Goal: Book appointment/travel/reservation

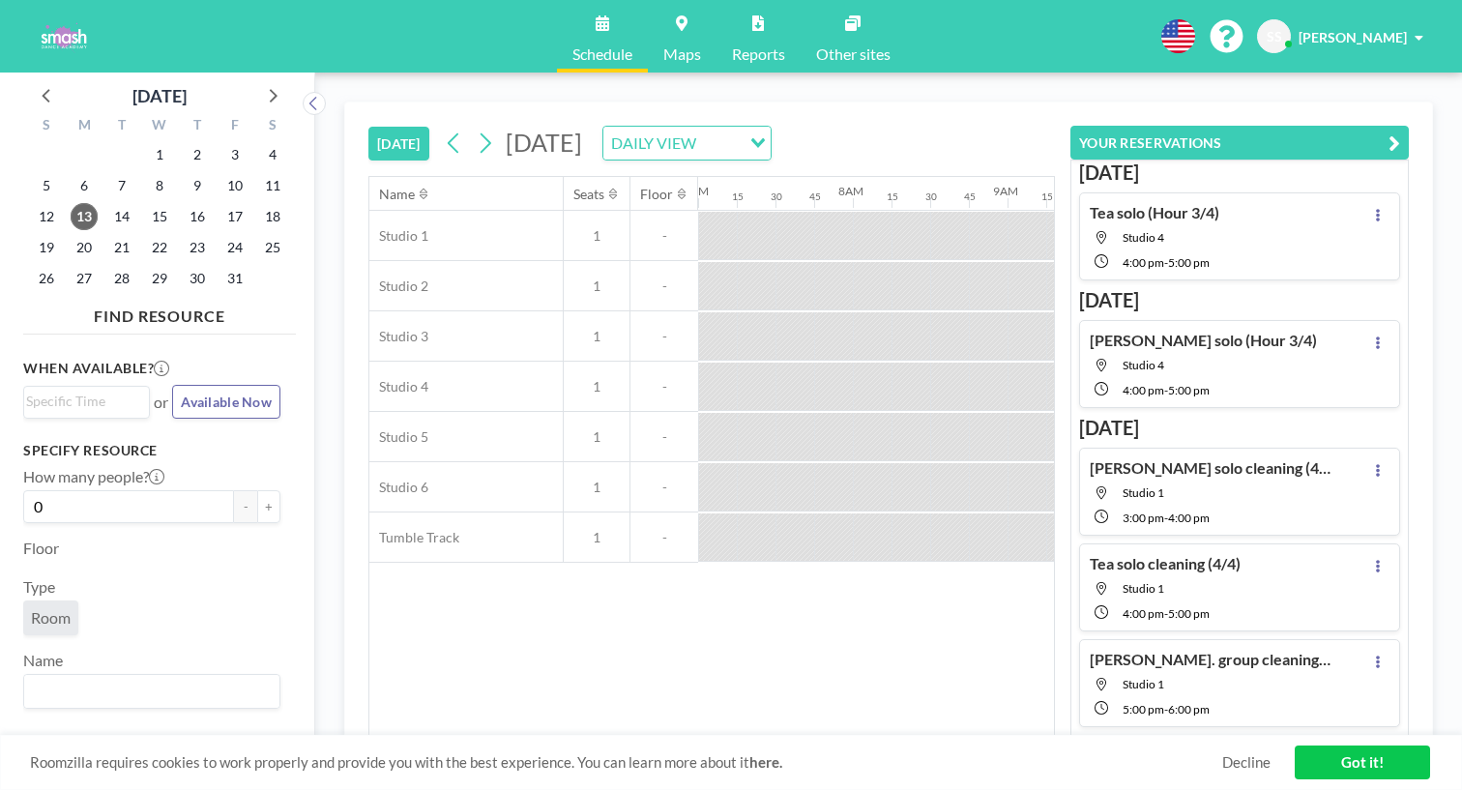
scroll to position [0, 1163]
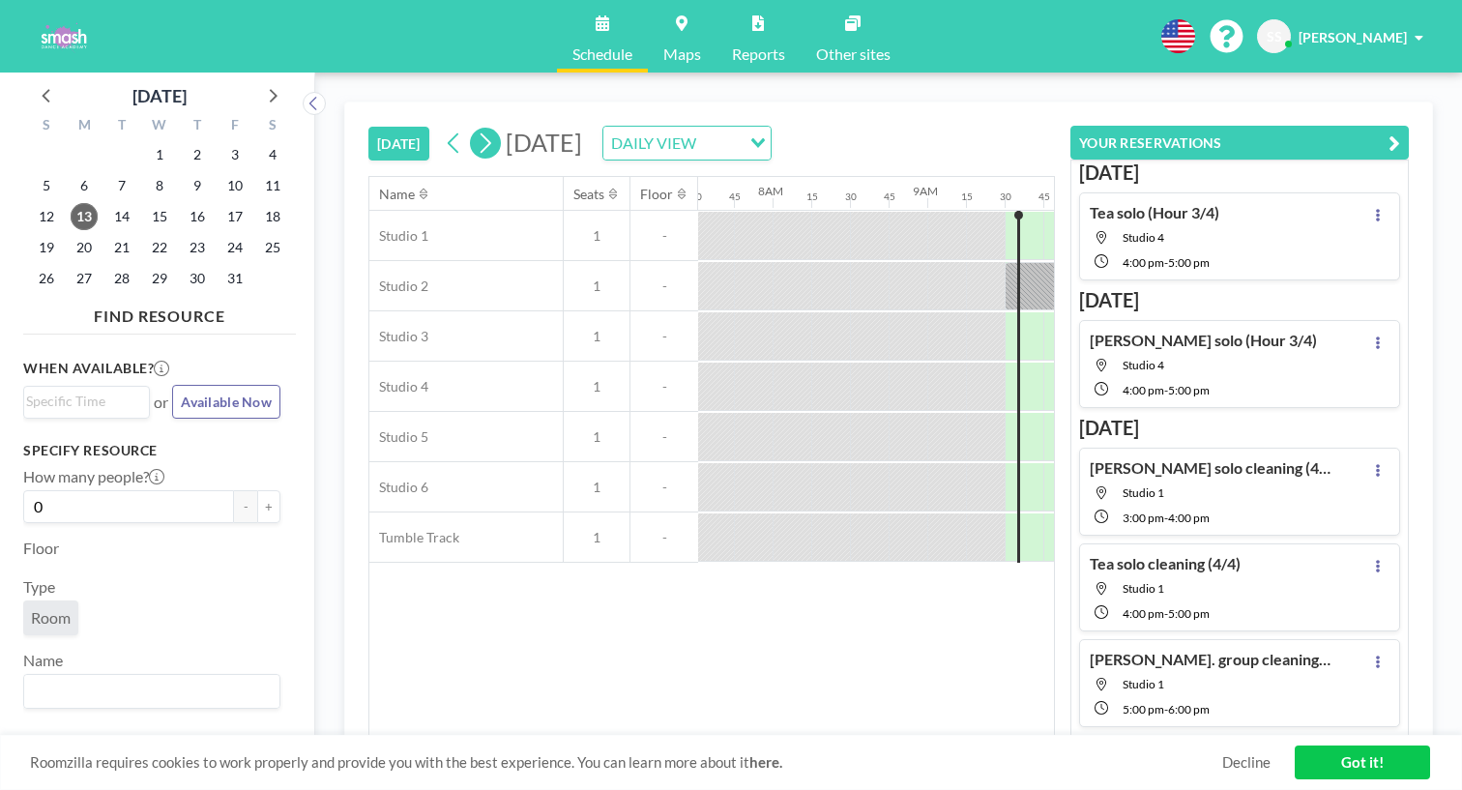
click at [481, 133] on icon at bounding box center [486, 143] width 11 height 20
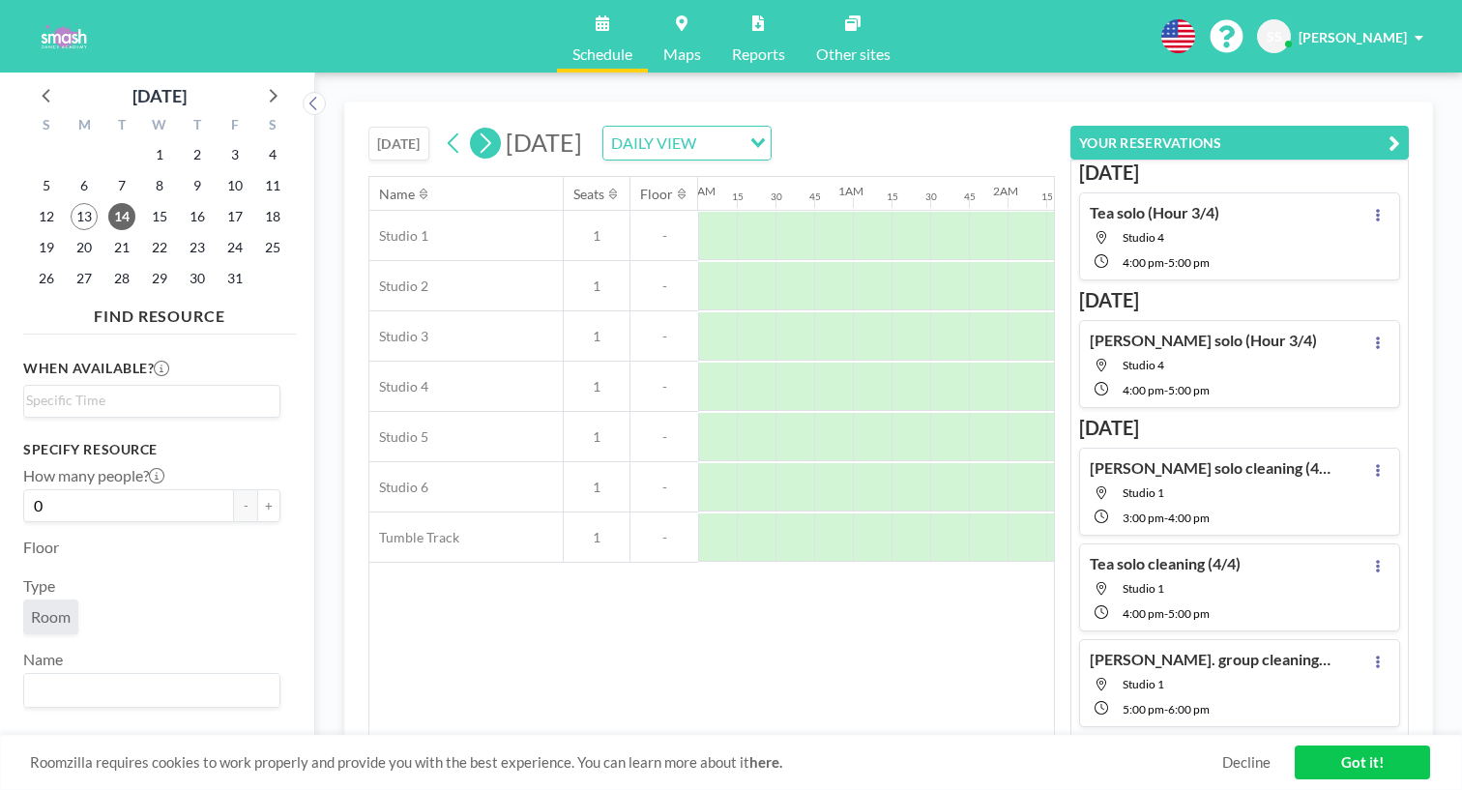
scroll to position [0, 1038]
click at [259, 82] on icon at bounding box center [271, 94] width 25 height 25
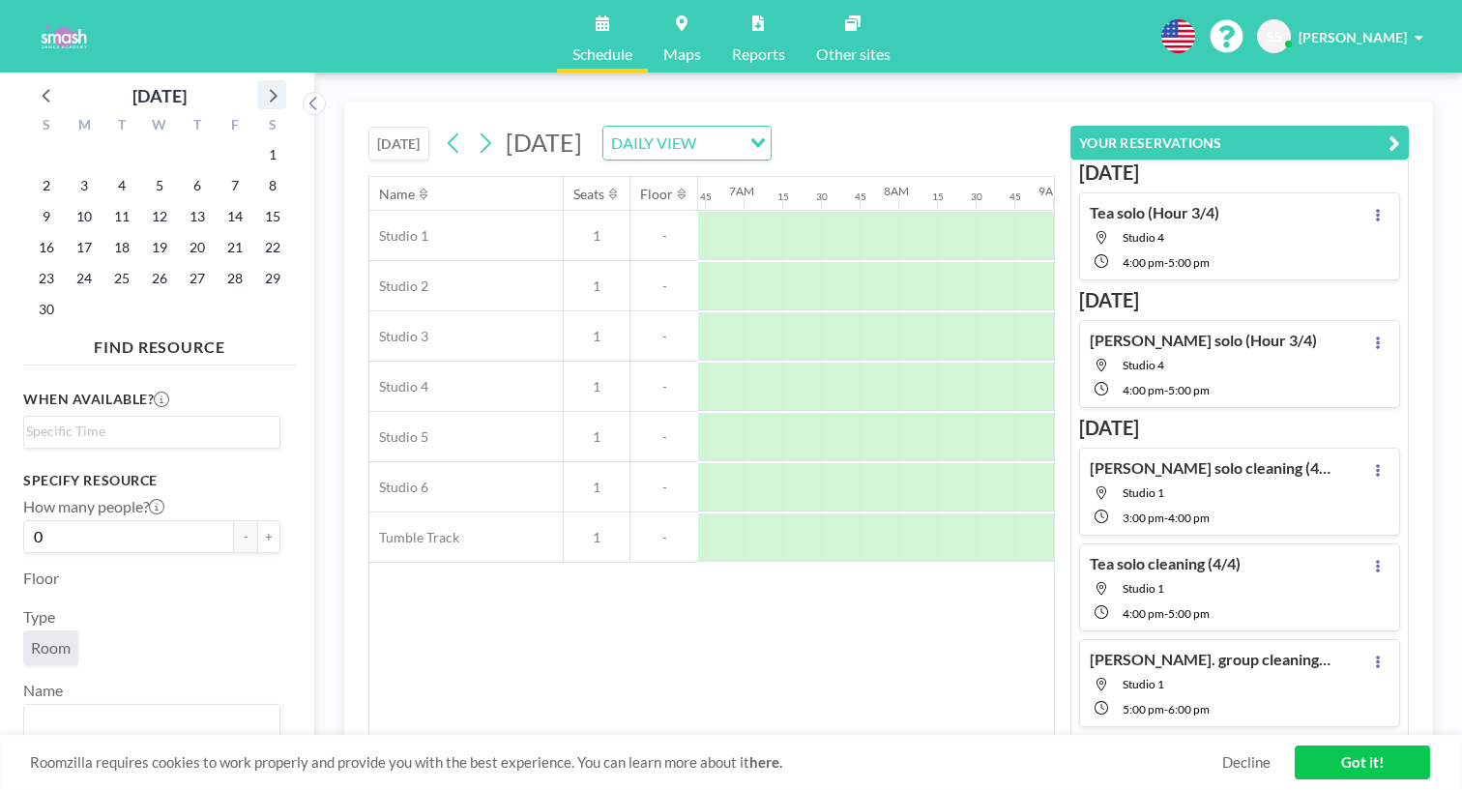
click at [259, 82] on icon at bounding box center [271, 94] width 25 height 25
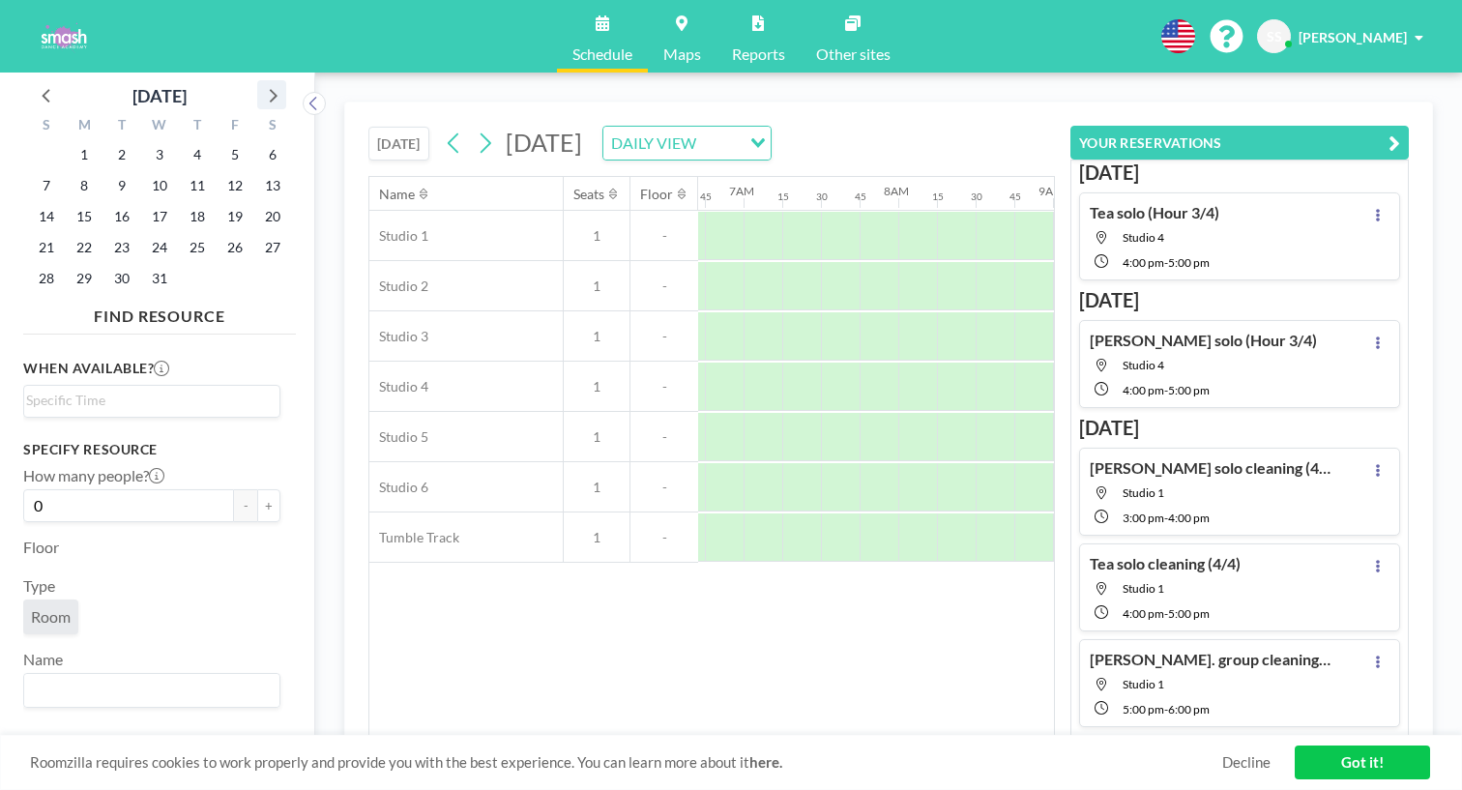
click at [259, 82] on icon at bounding box center [271, 94] width 25 height 25
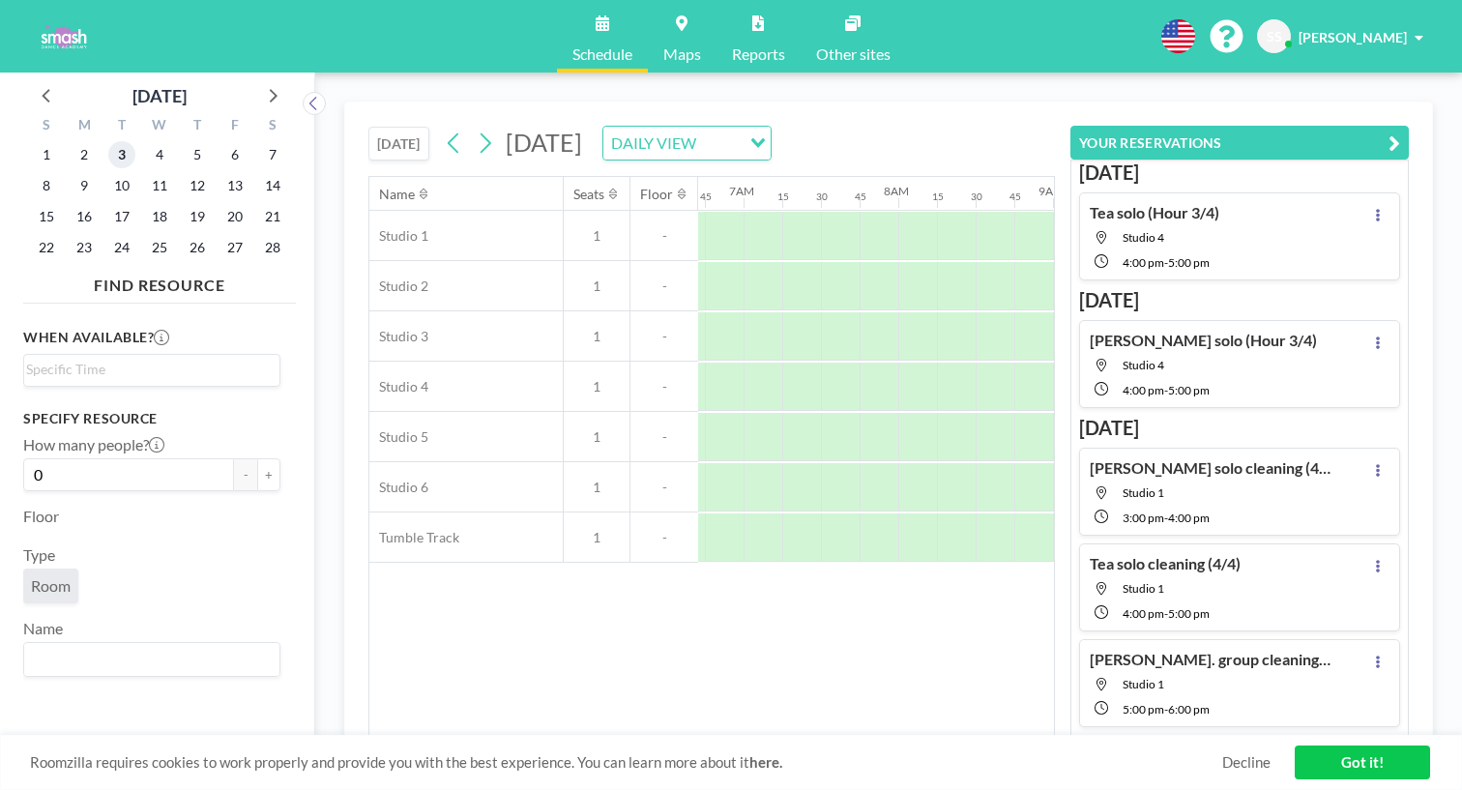
click at [108, 141] on span "3" at bounding box center [121, 154] width 27 height 27
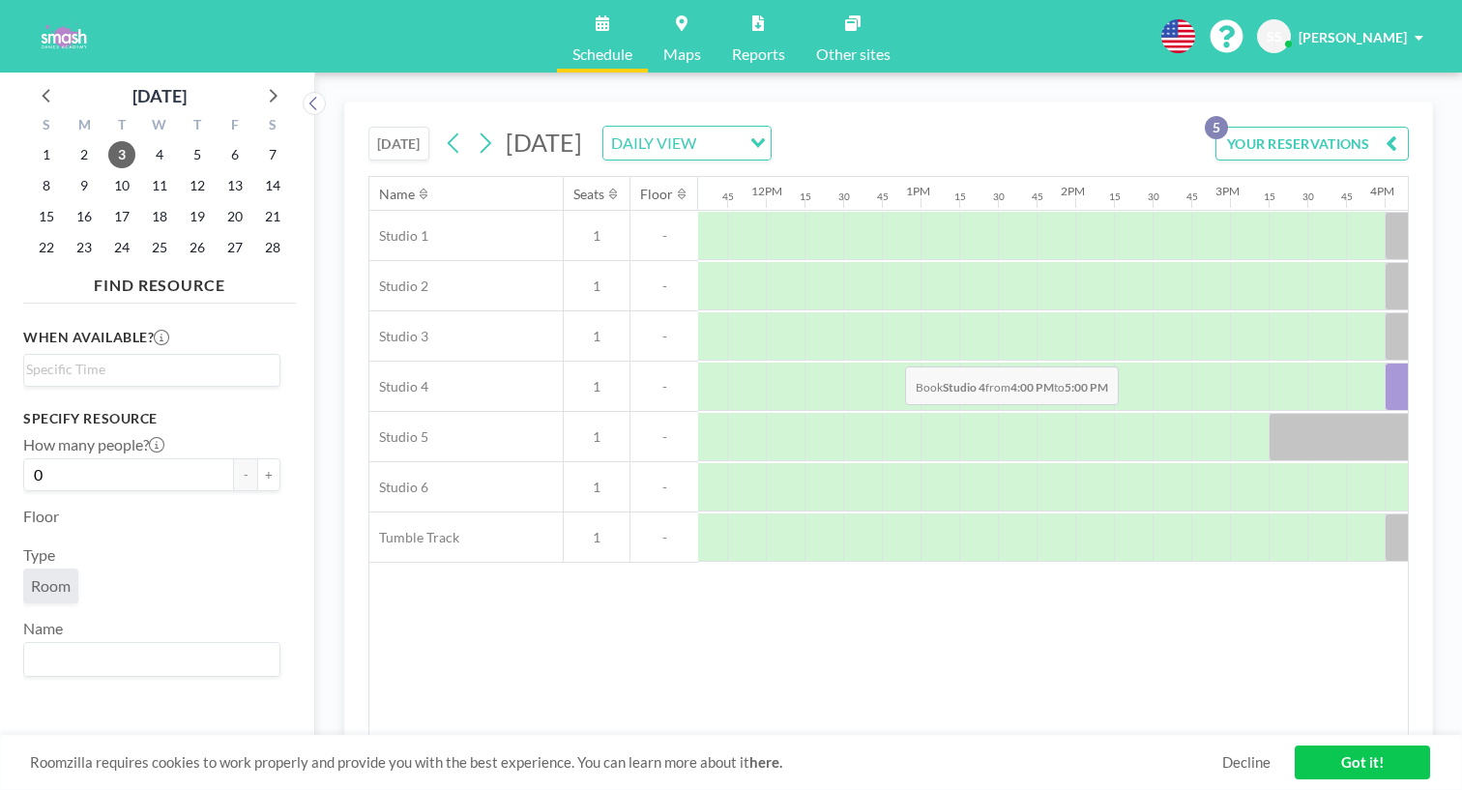
drag, startPoint x: 804, startPoint y: 322, endPoint x: 904, endPoint y: 322, distance: 100.6
click at [1385, 363] on div at bounding box center [1462, 387] width 155 height 48
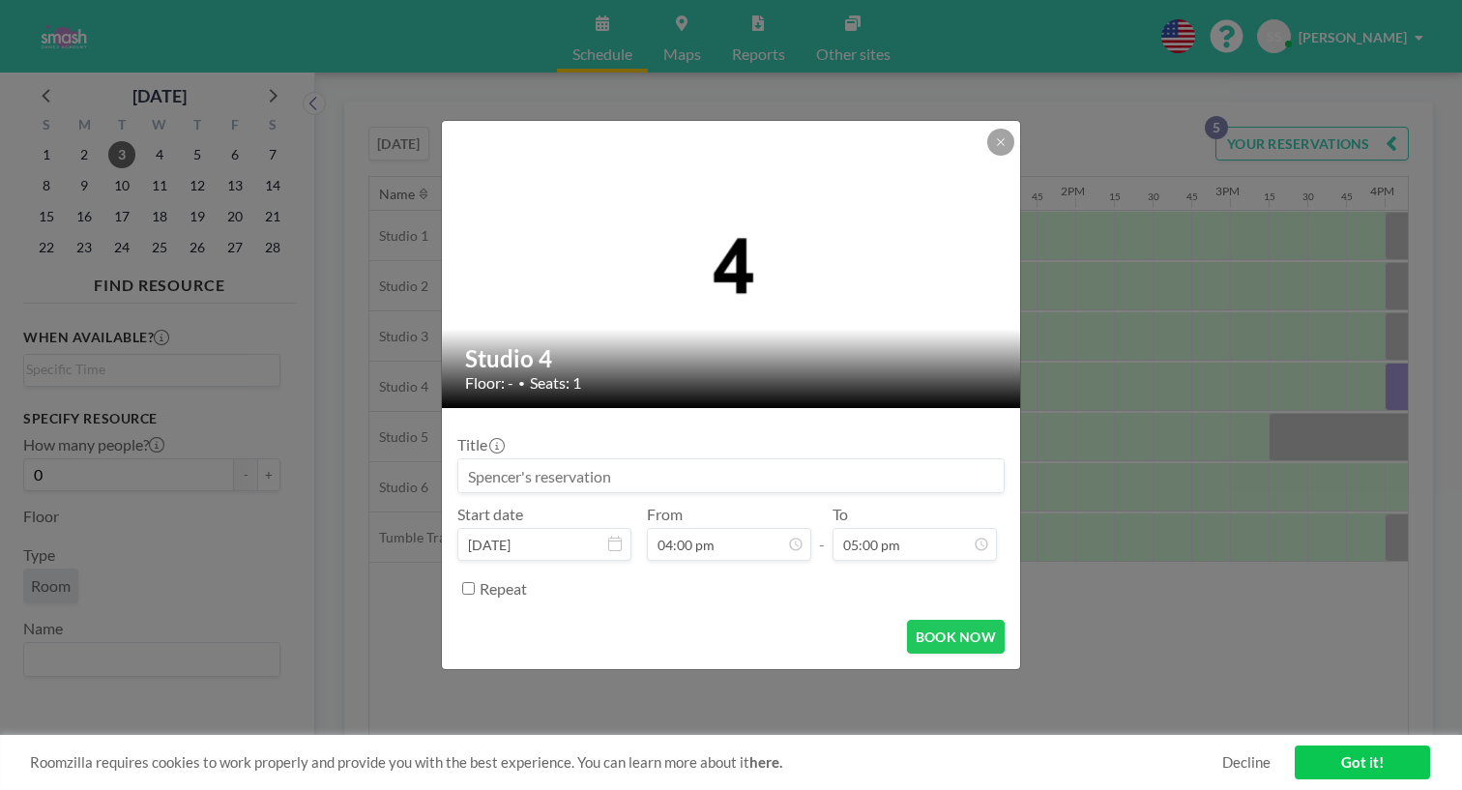
click at [748, 461] on input at bounding box center [730, 475] width 545 height 33
type input "Tea Revive Cleaning (1/4)"
click at [929, 620] on button "BOOK NOW" at bounding box center [956, 637] width 98 height 34
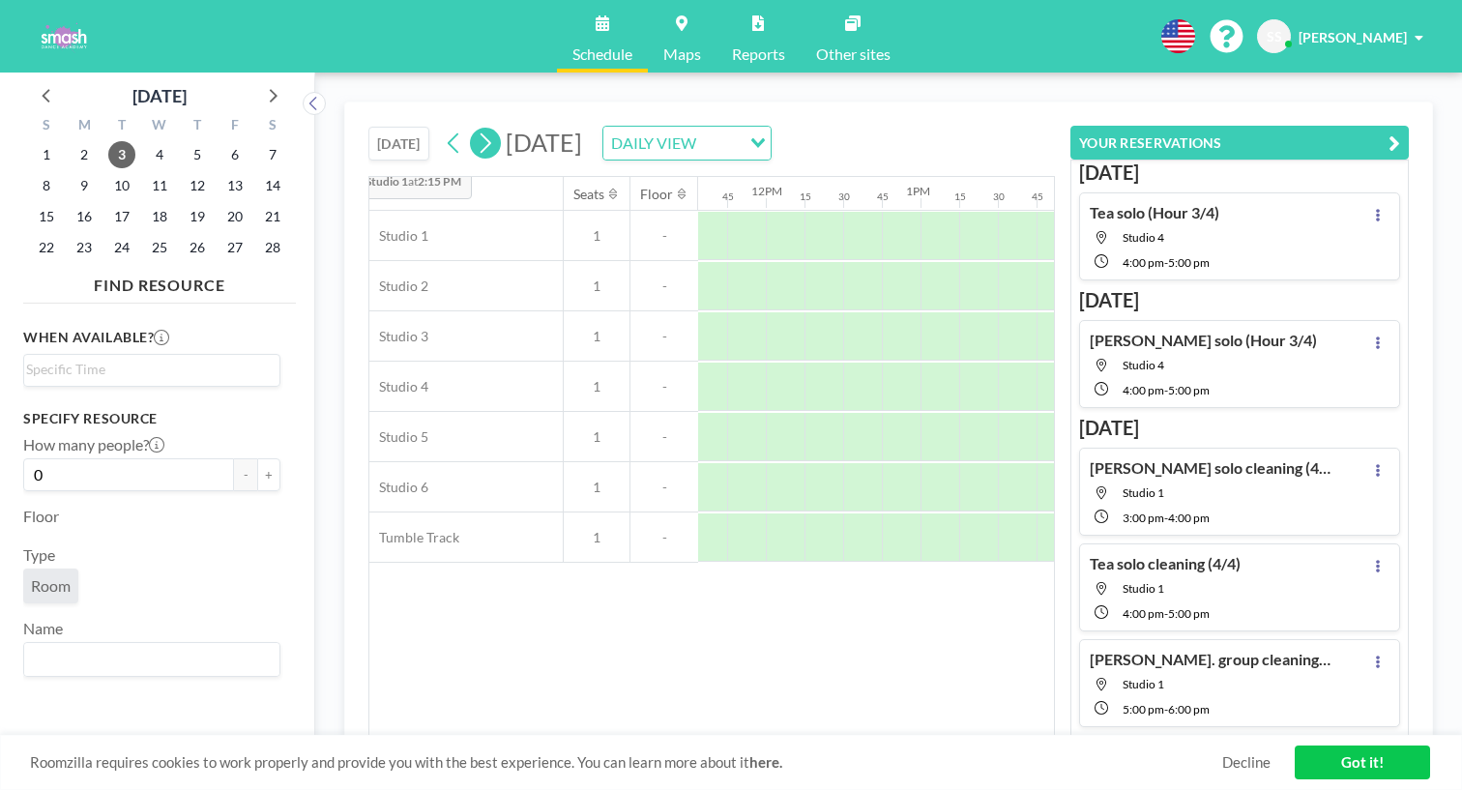
click at [476, 129] on icon at bounding box center [485, 143] width 18 height 29
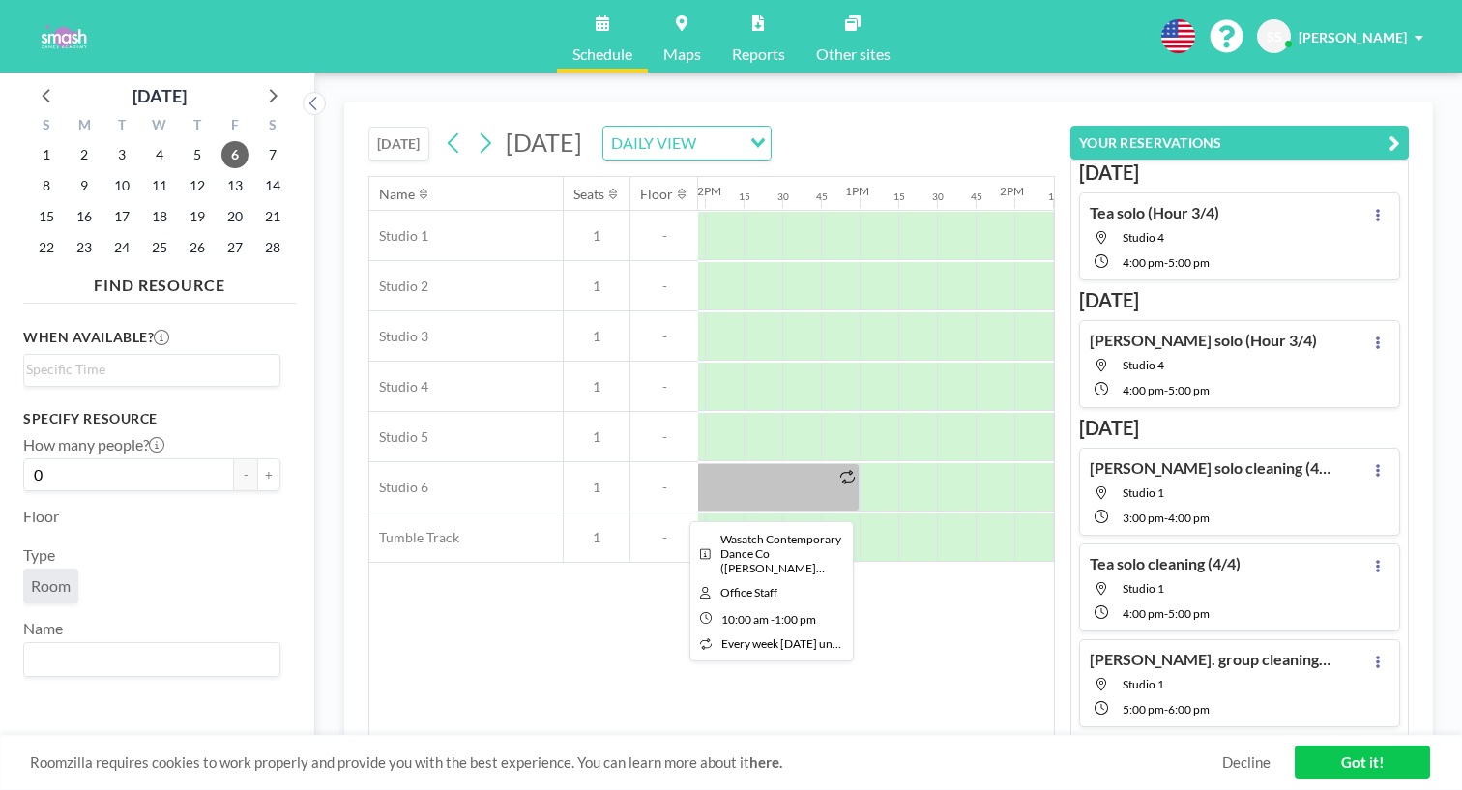
scroll to position [0, 1855]
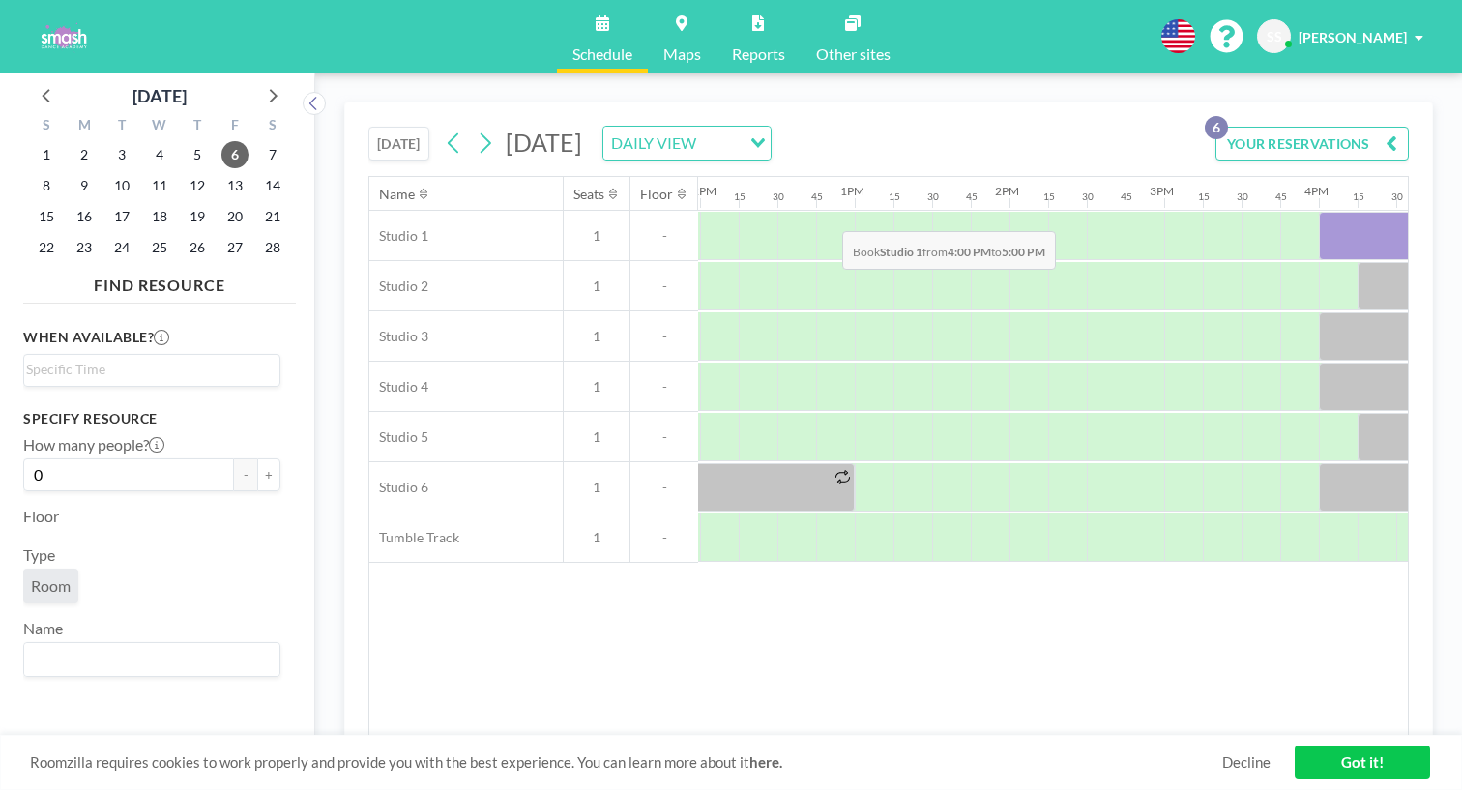
drag, startPoint x: 741, startPoint y: 192, endPoint x: 845, endPoint y: 186, distance: 104.7
click at [1319, 212] on div at bounding box center [1396, 236] width 155 height 48
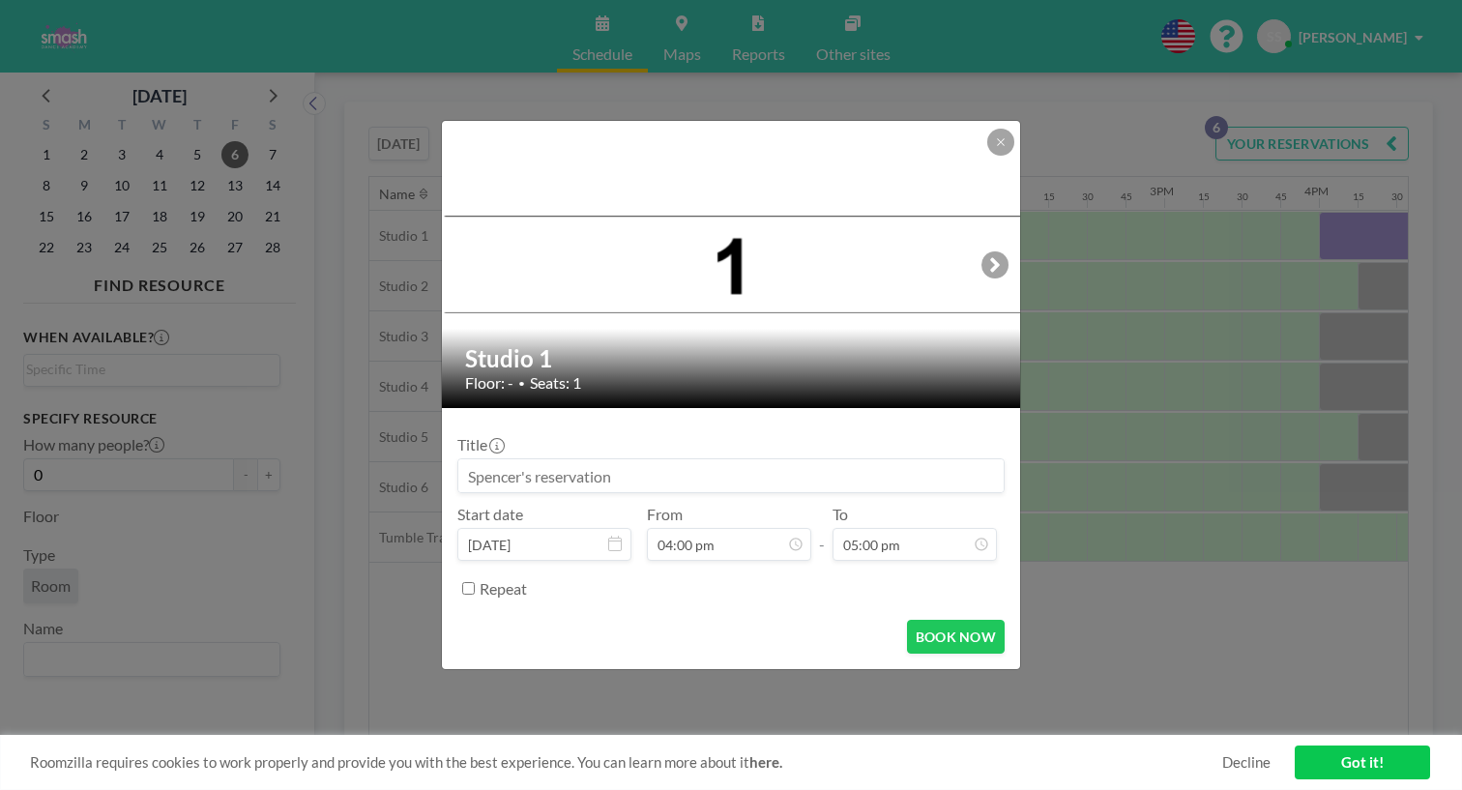
click at [612, 468] on input at bounding box center [730, 475] width 545 height 33
type input "Tea Revive Cleaning (2/4)"
click at [908, 620] on button "BOOK NOW" at bounding box center [956, 637] width 98 height 34
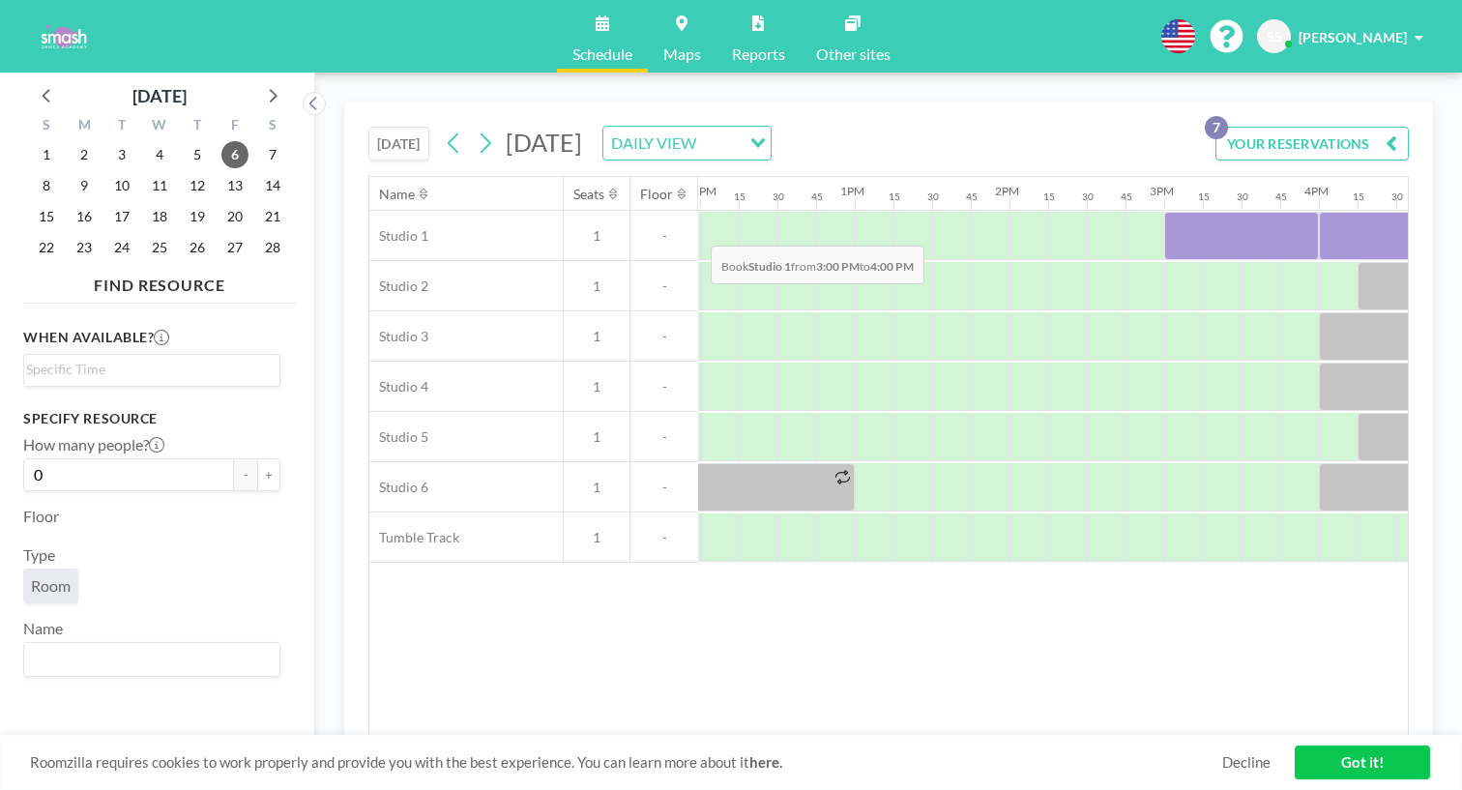
drag, startPoint x: 608, startPoint y: 200, endPoint x: 704, endPoint y: 200, distance: 95.7
click at [1164, 212] on div at bounding box center [1241, 236] width 155 height 48
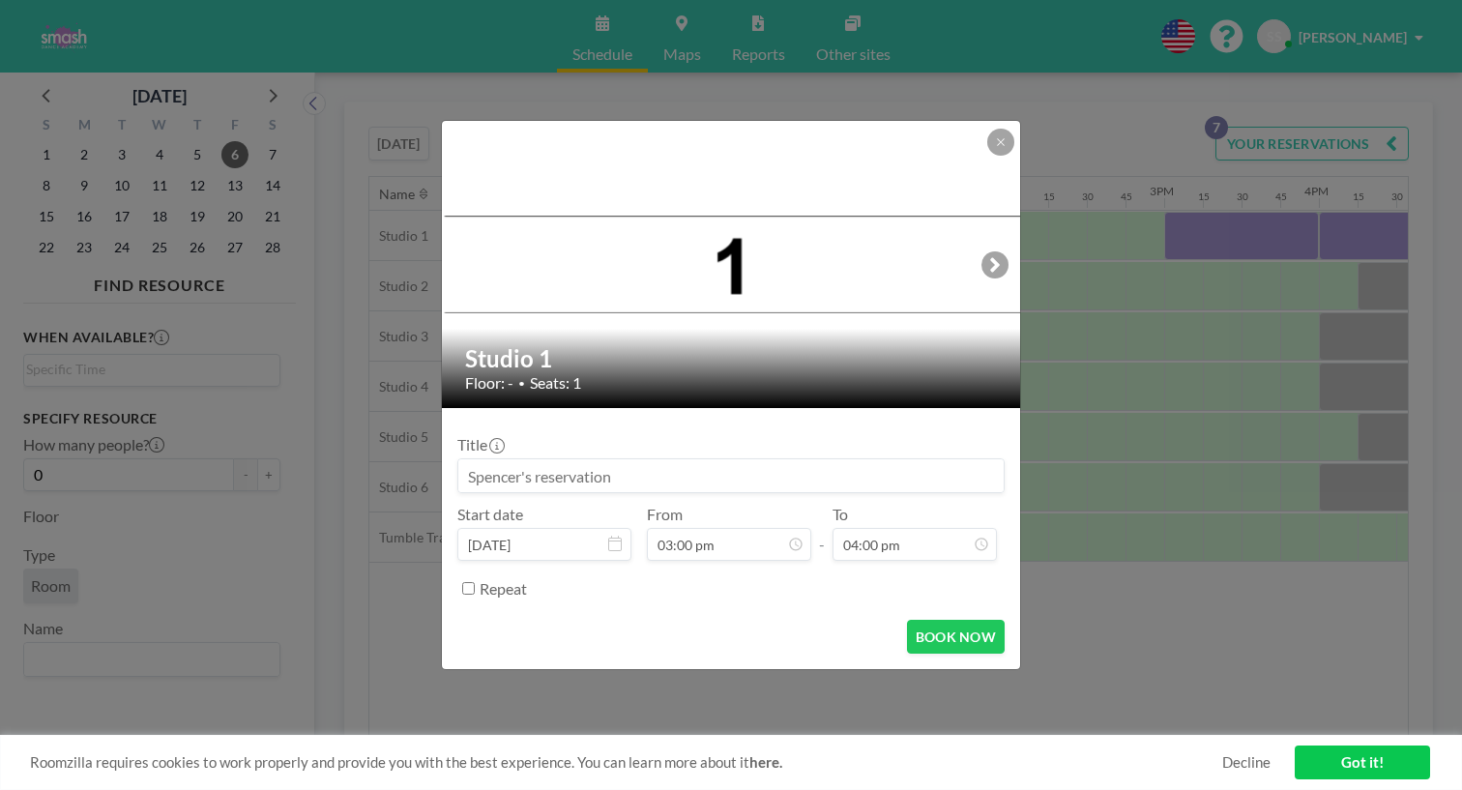
click at [645, 470] on input at bounding box center [730, 475] width 545 height 33
click at [601, 459] on input "Amelia" at bounding box center [730, 475] width 545 height 33
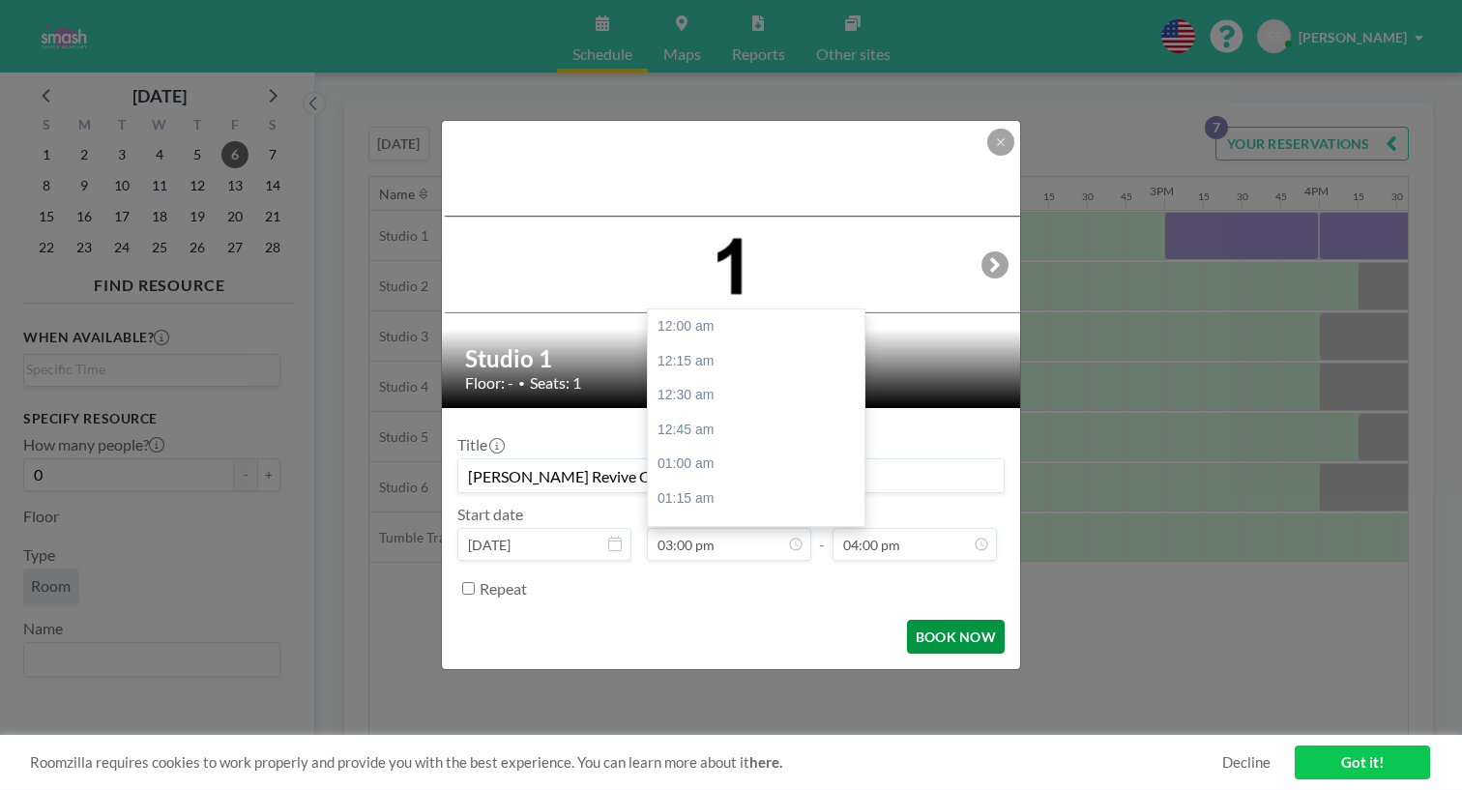
scroll to position [1799, 0]
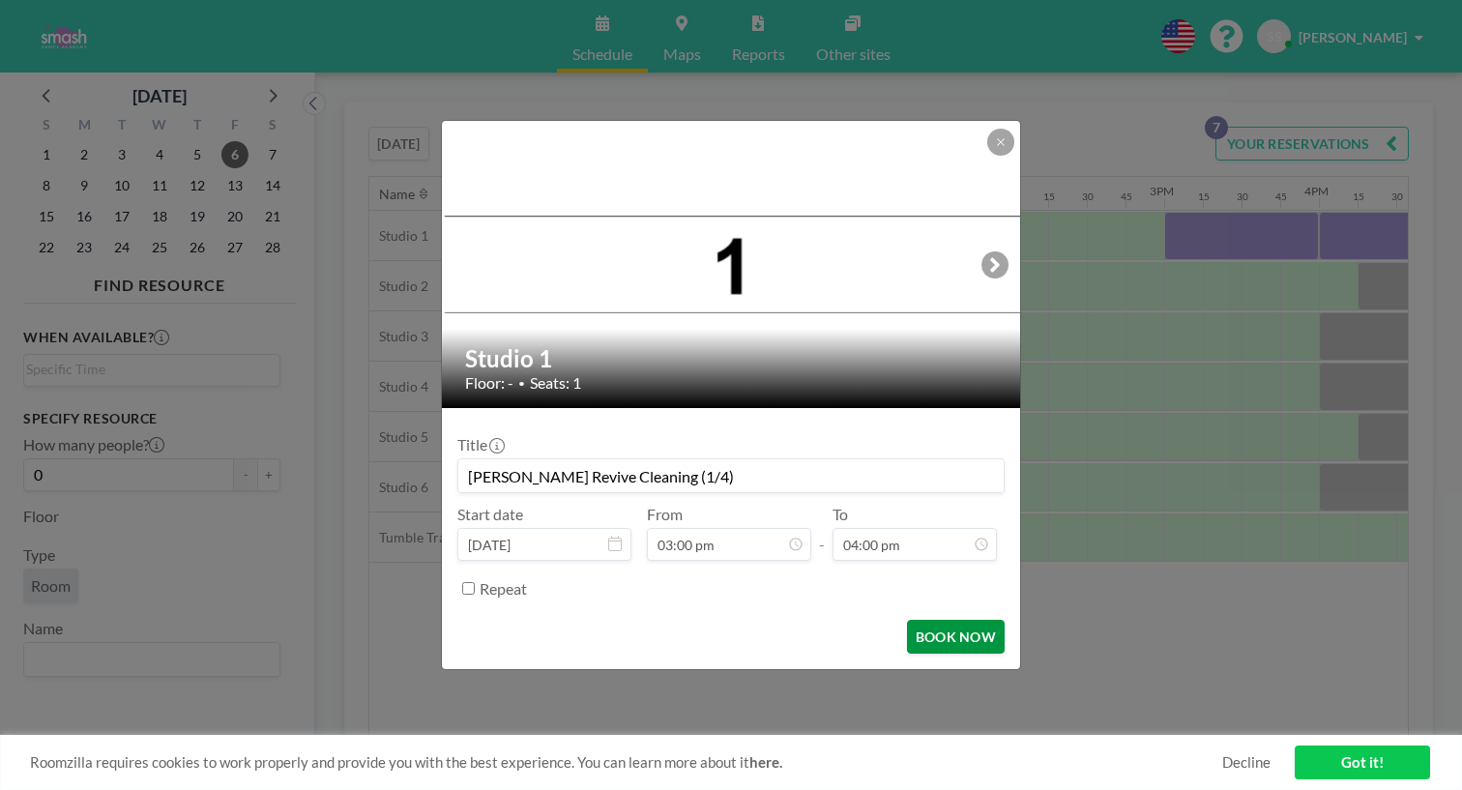
type input "[PERSON_NAME] Revive Cleaning (1/4)"
click at [907, 620] on button "BOOK NOW" at bounding box center [956, 637] width 98 height 34
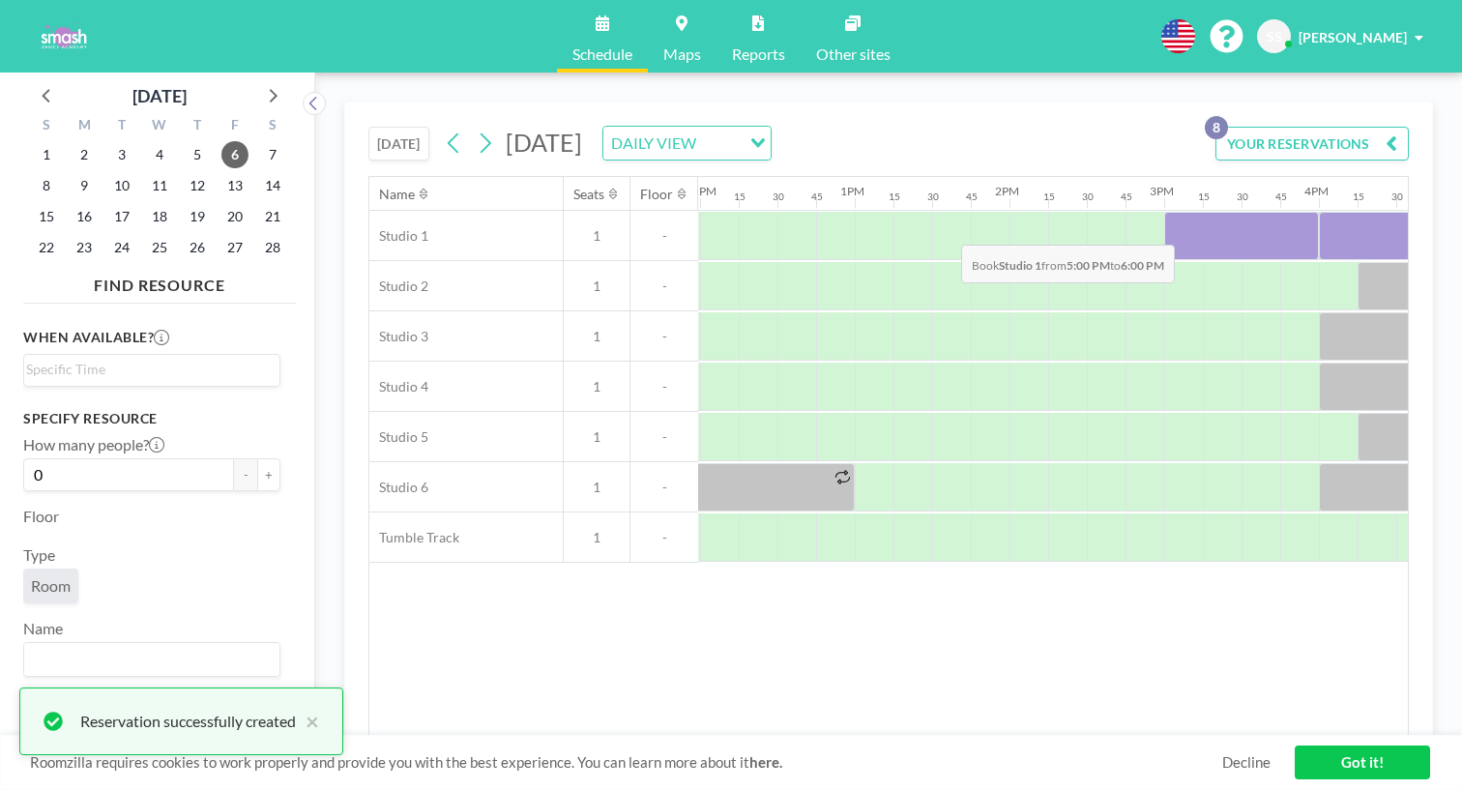
drag, startPoint x: 863, startPoint y: 198, endPoint x: 954, endPoint y: 199, distance: 91.9
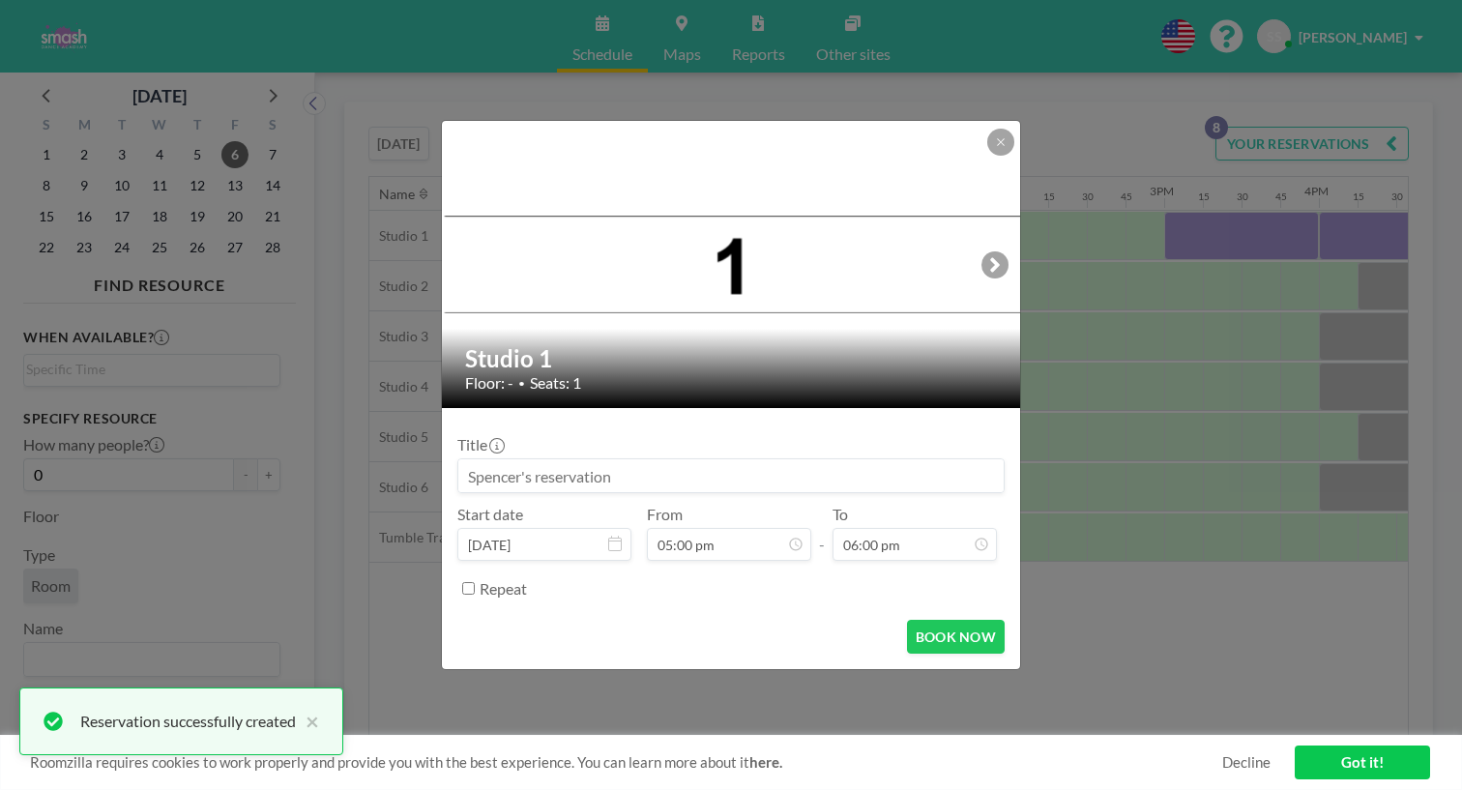
click at [643, 471] on input at bounding box center [730, 475] width 545 height 33
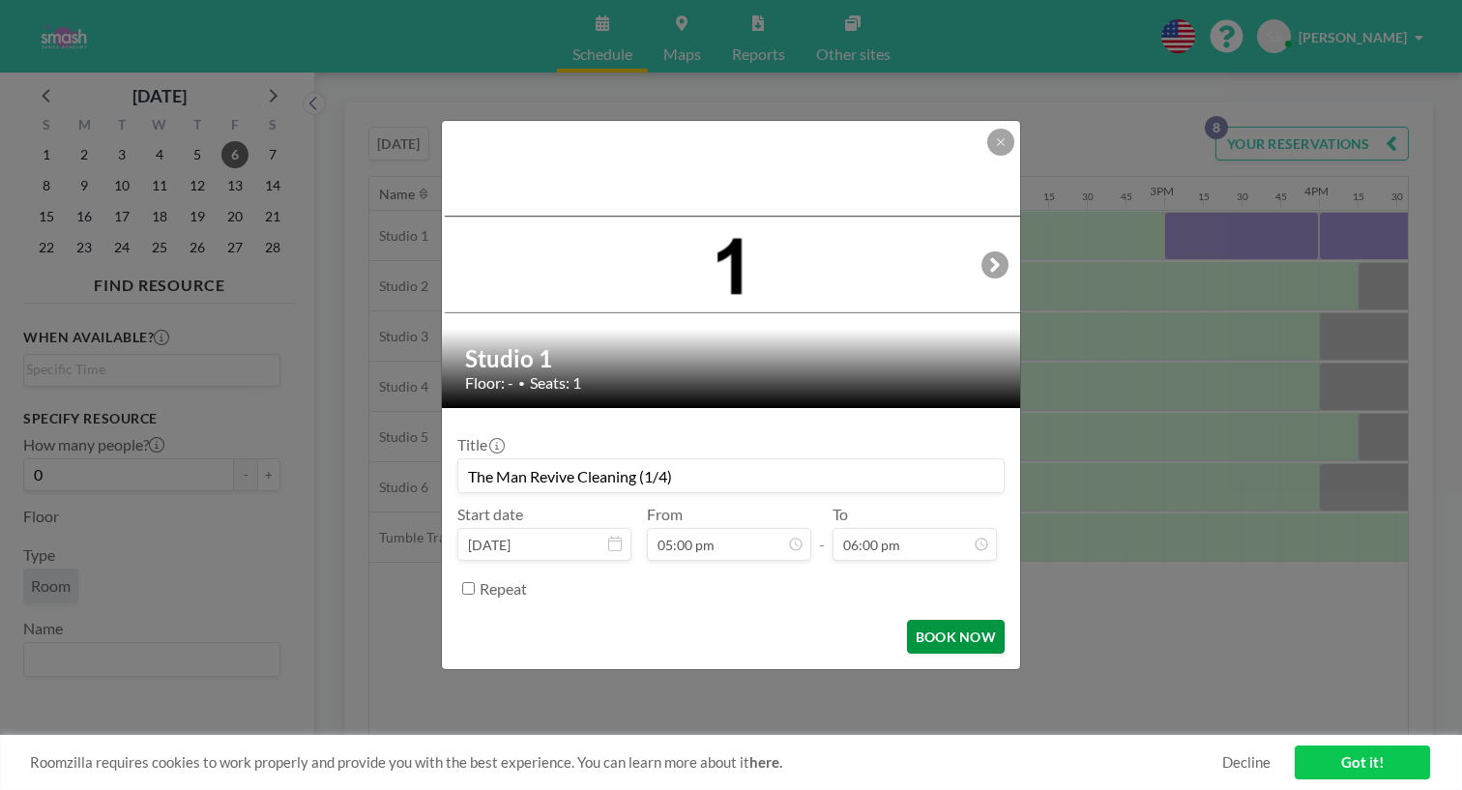
scroll to position [2038, 0]
type input "The Man Revive Cleaning (1/4)"
click at [908, 620] on button "BOOK NOW" at bounding box center [956, 637] width 98 height 34
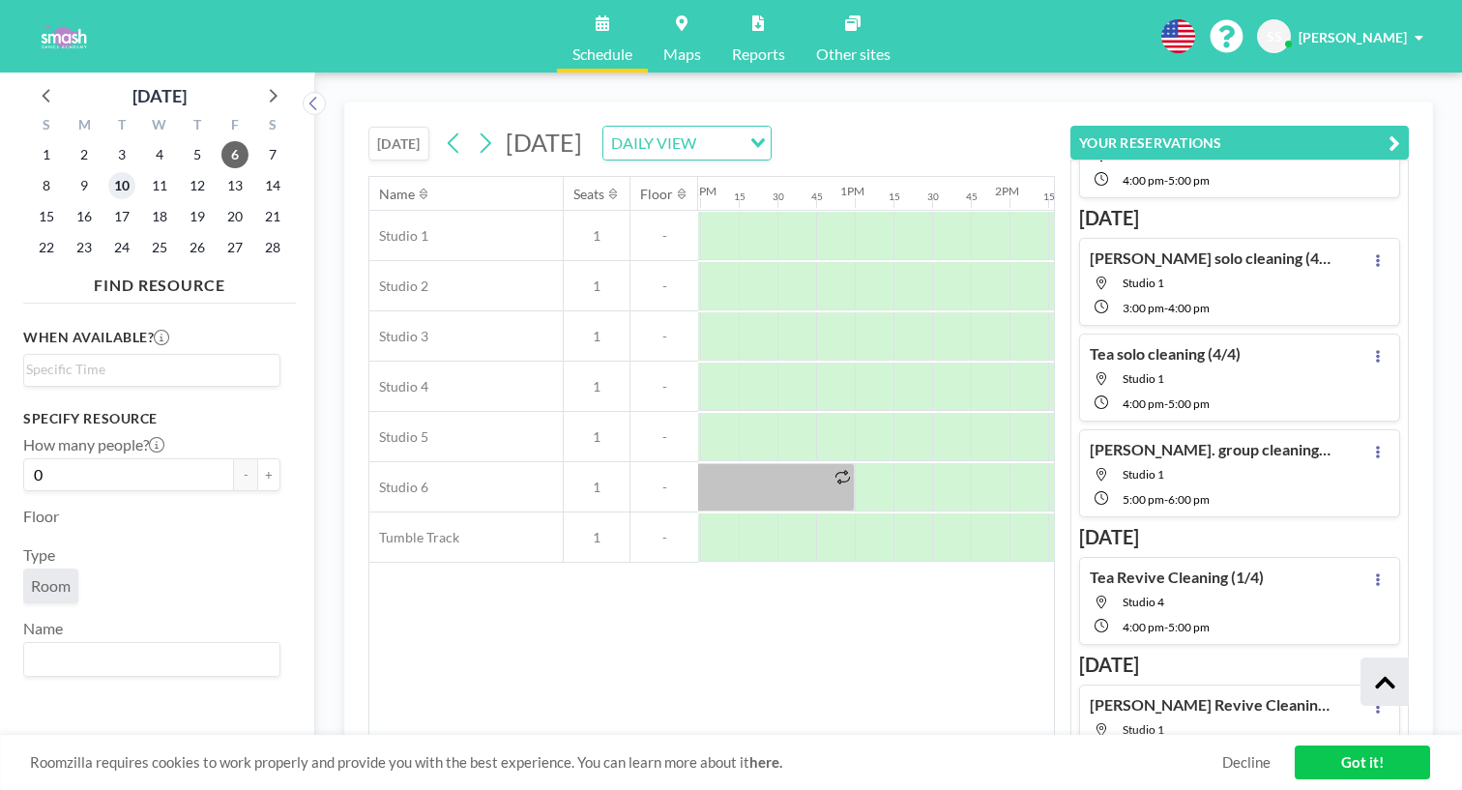
click at [108, 172] on span "10" at bounding box center [121, 185] width 27 height 27
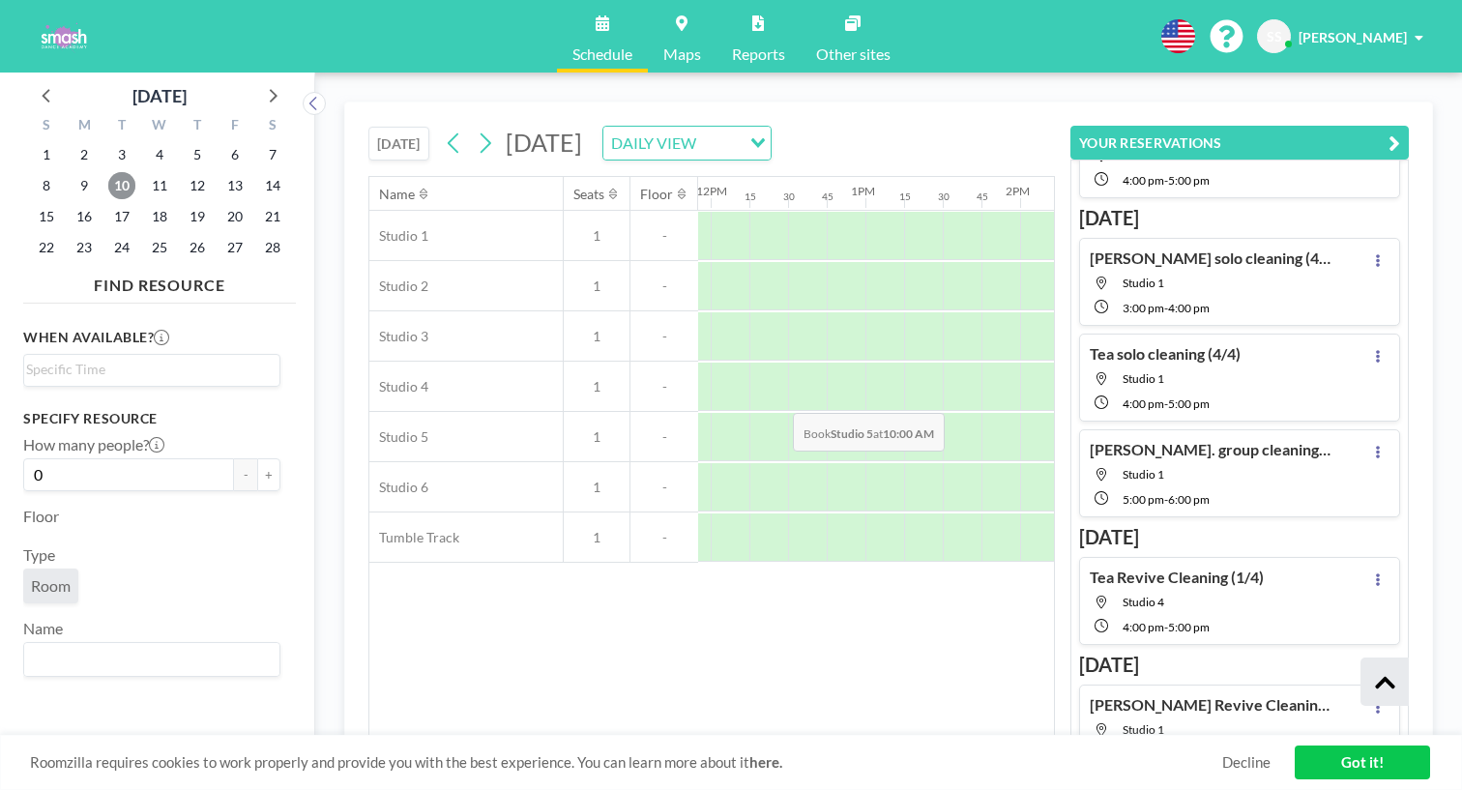
scroll to position [0, 1840]
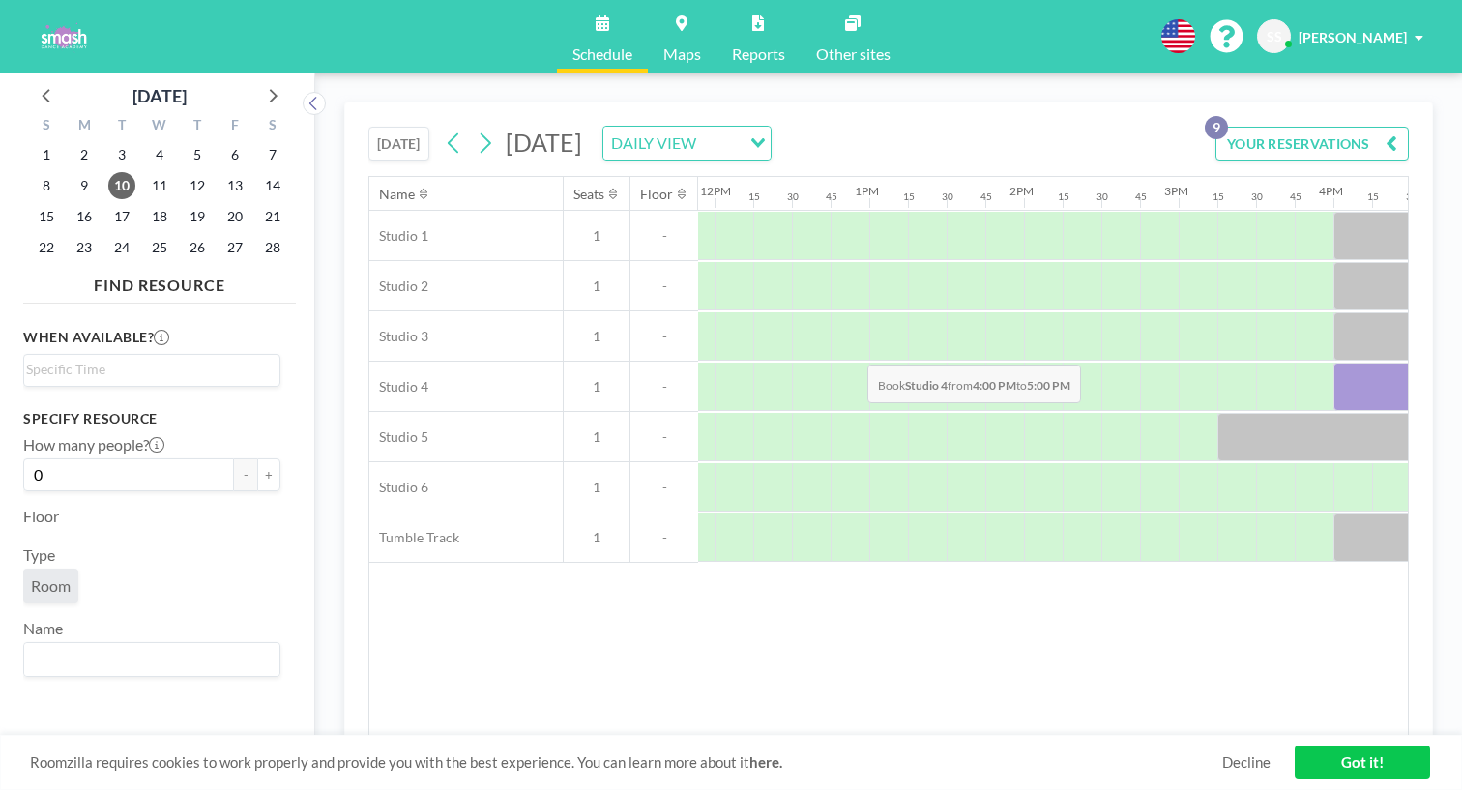
drag, startPoint x: 750, startPoint y: 319, endPoint x: 862, endPoint y: 319, distance: 111.2
click at [1333, 363] on div at bounding box center [1410, 387] width 155 height 48
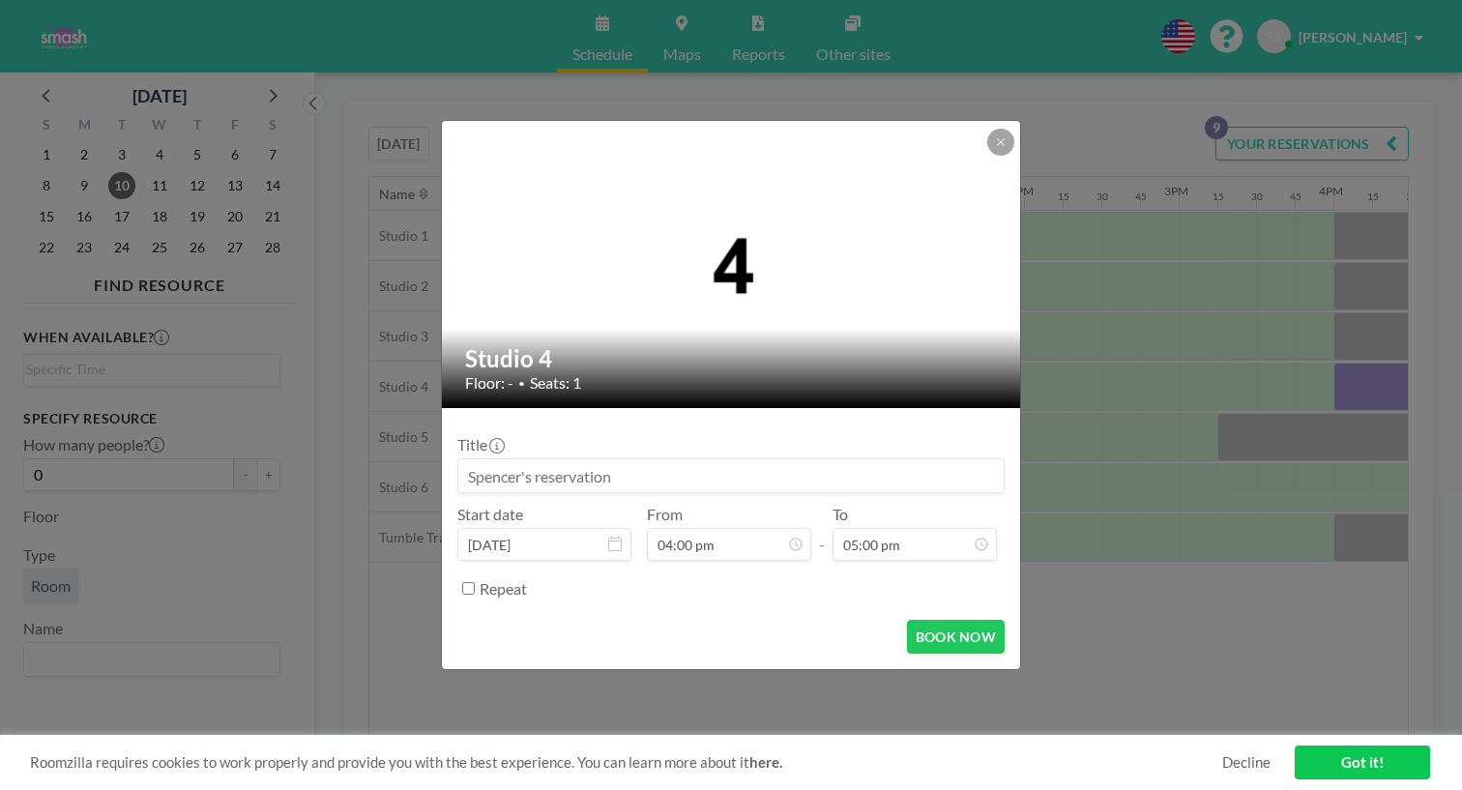
click at [632, 459] on input at bounding box center [730, 475] width 545 height 33
type input "[PERSON_NAME] Revive Cleaning (2/4)"
click at [924, 620] on button "BOOK NOW" at bounding box center [956, 637] width 98 height 34
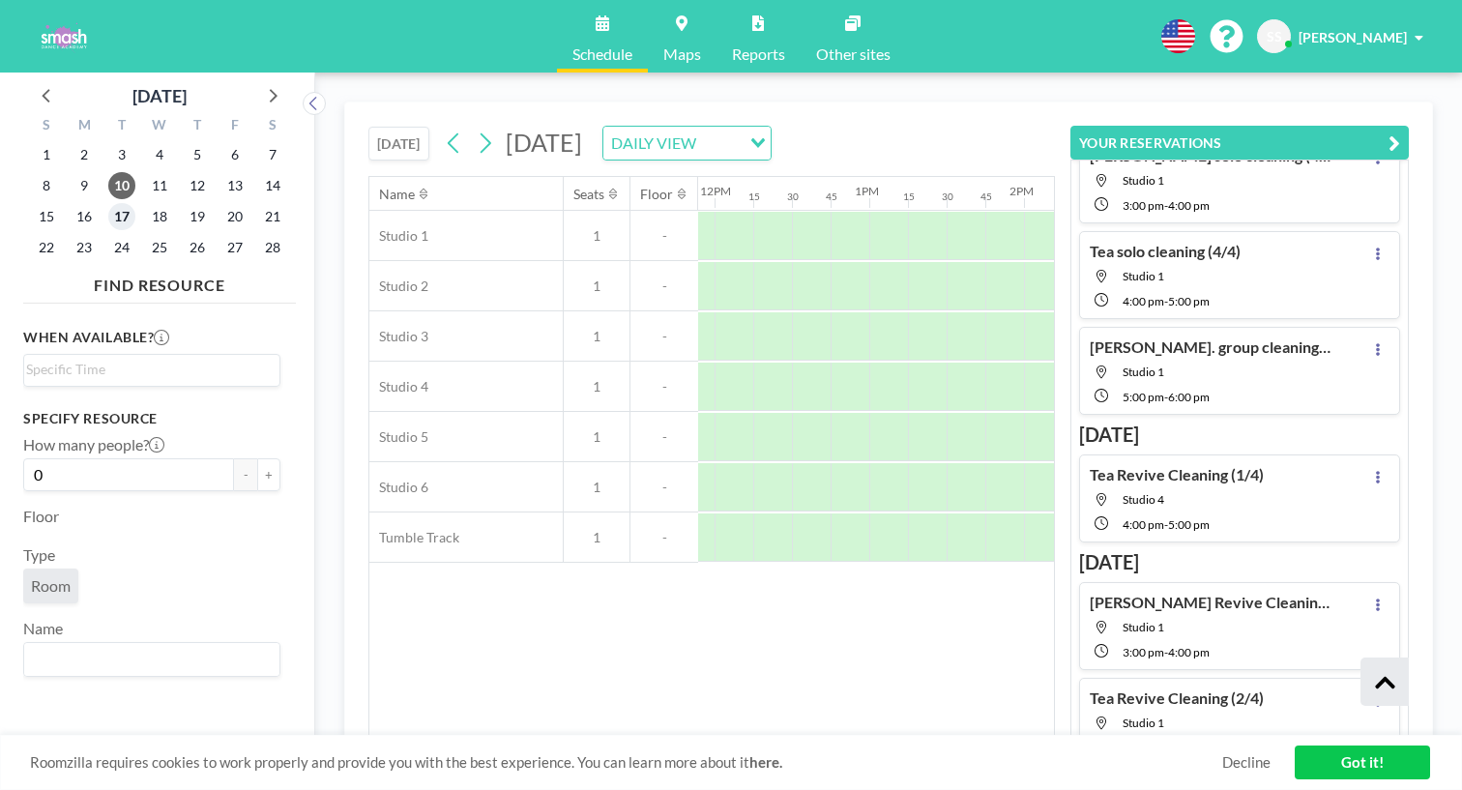
click at [108, 203] on span "17" at bounding box center [121, 216] width 27 height 27
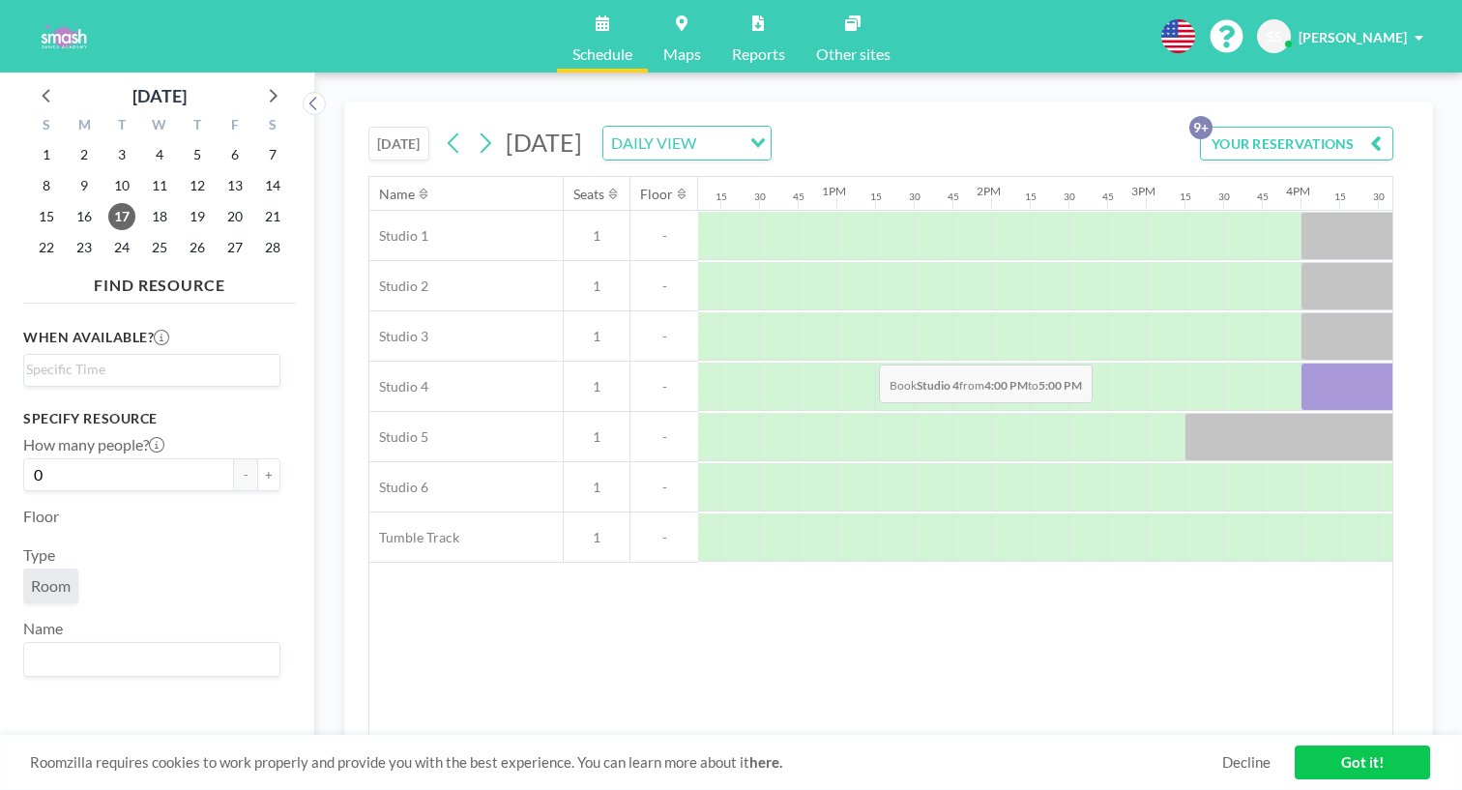
drag, startPoint x: 727, startPoint y: 319, endPoint x: 820, endPoint y: 319, distance: 92.8
click at [1301, 363] on div at bounding box center [1378, 387] width 155 height 48
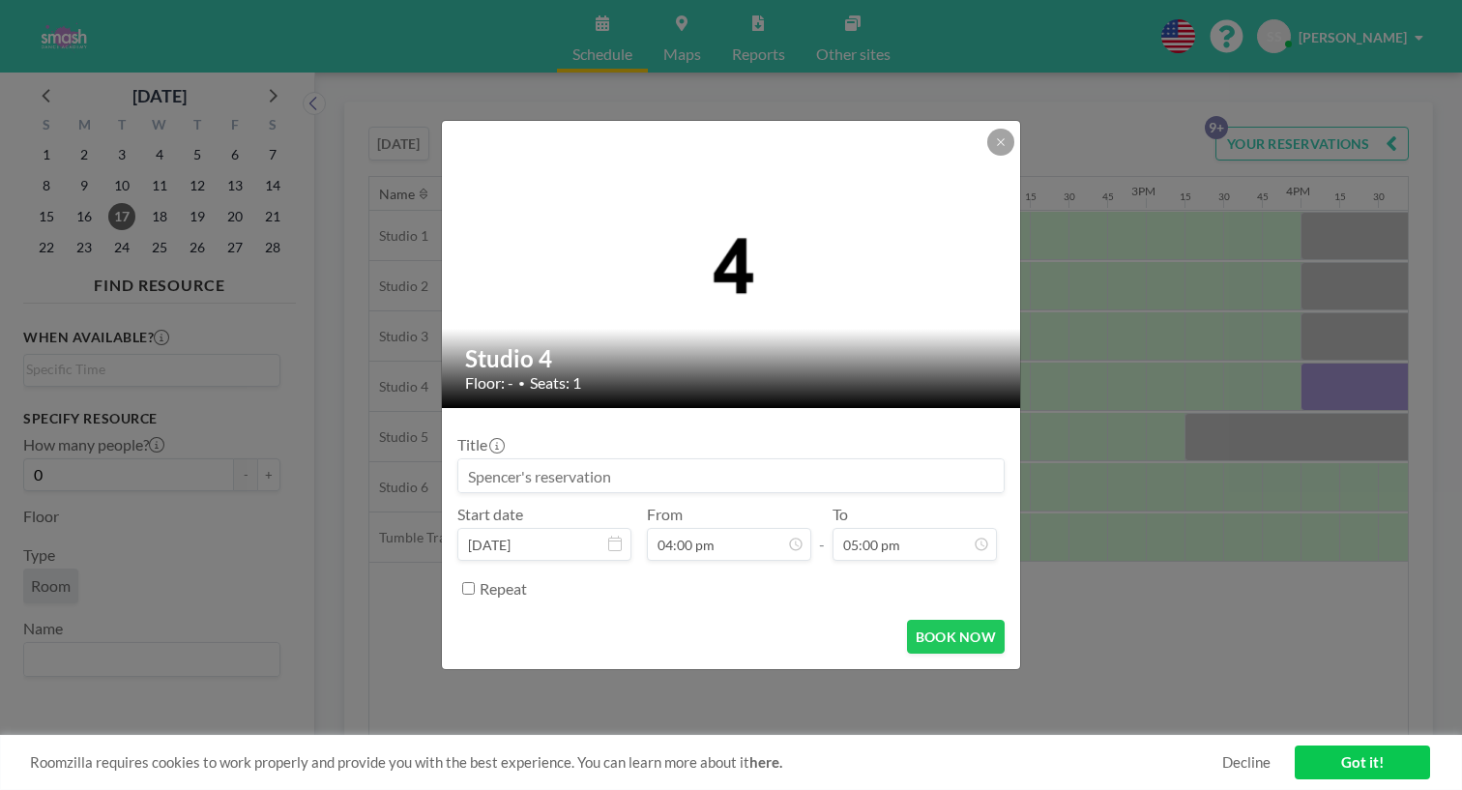
click at [721, 459] on input at bounding box center [730, 475] width 545 height 33
type input "Tea Revive Cleaning (3/4)"
click at [931, 620] on button "BOOK NOW" at bounding box center [956, 637] width 98 height 34
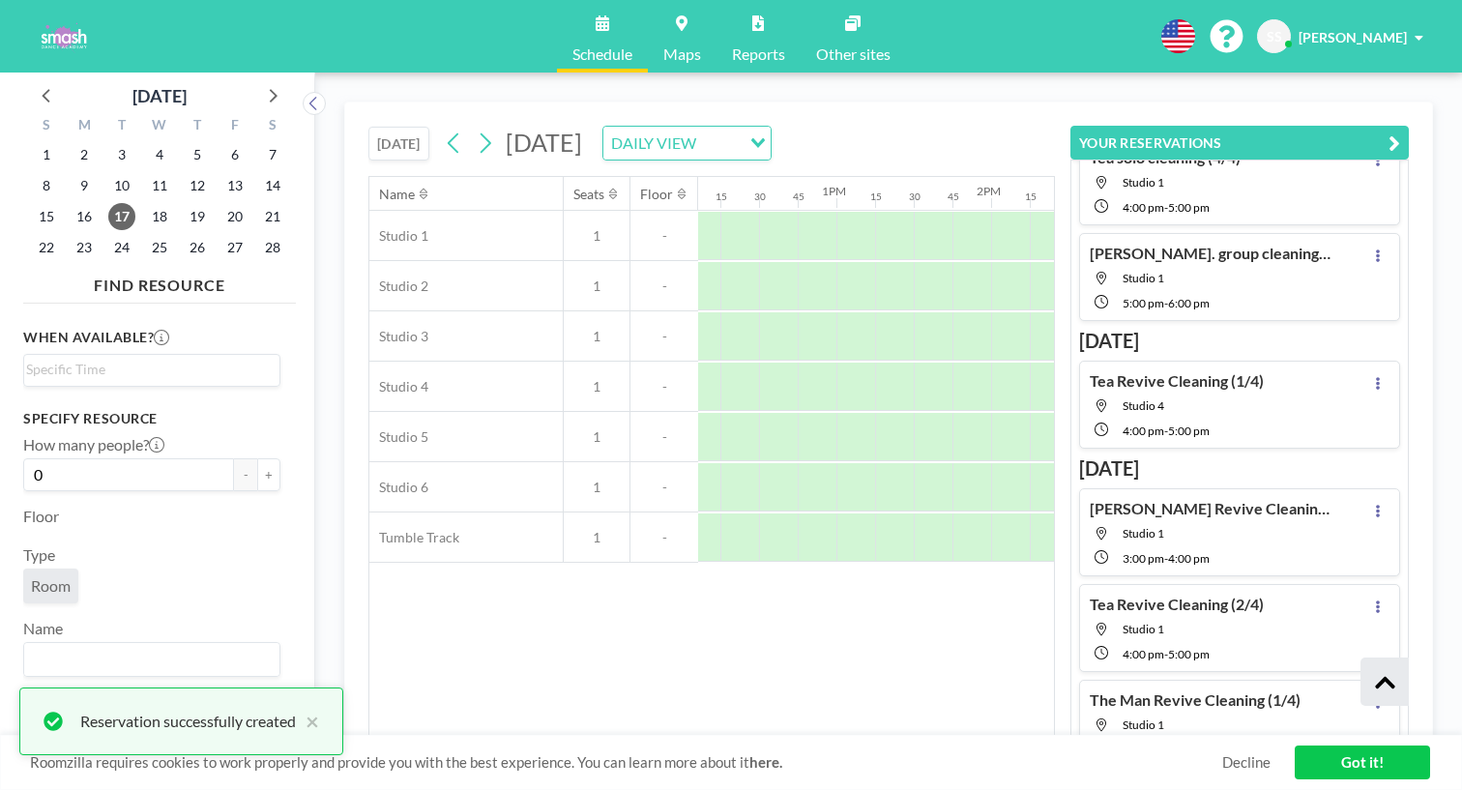
scroll to position [416, 0]
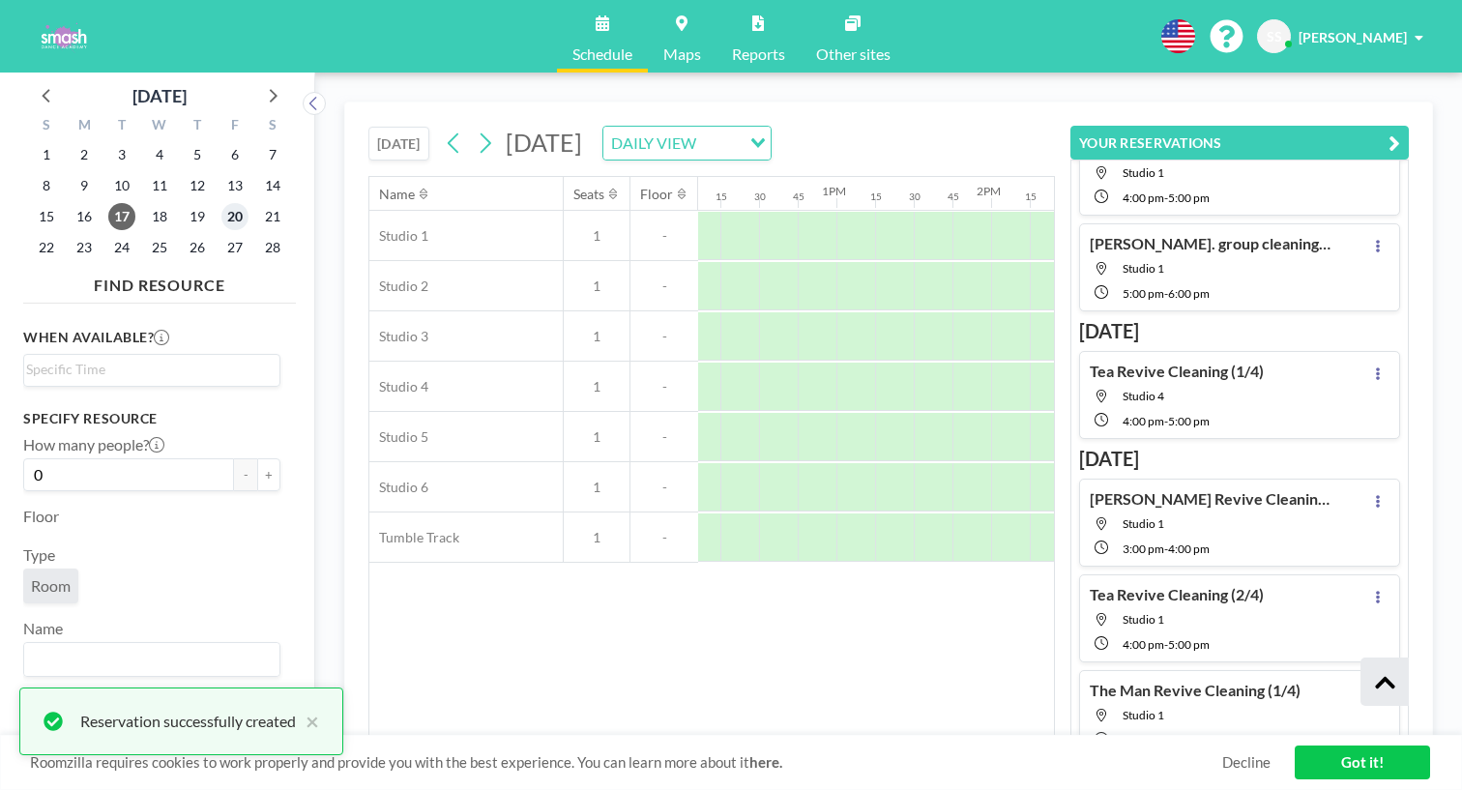
click at [221, 203] on span "20" at bounding box center [234, 216] width 27 height 27
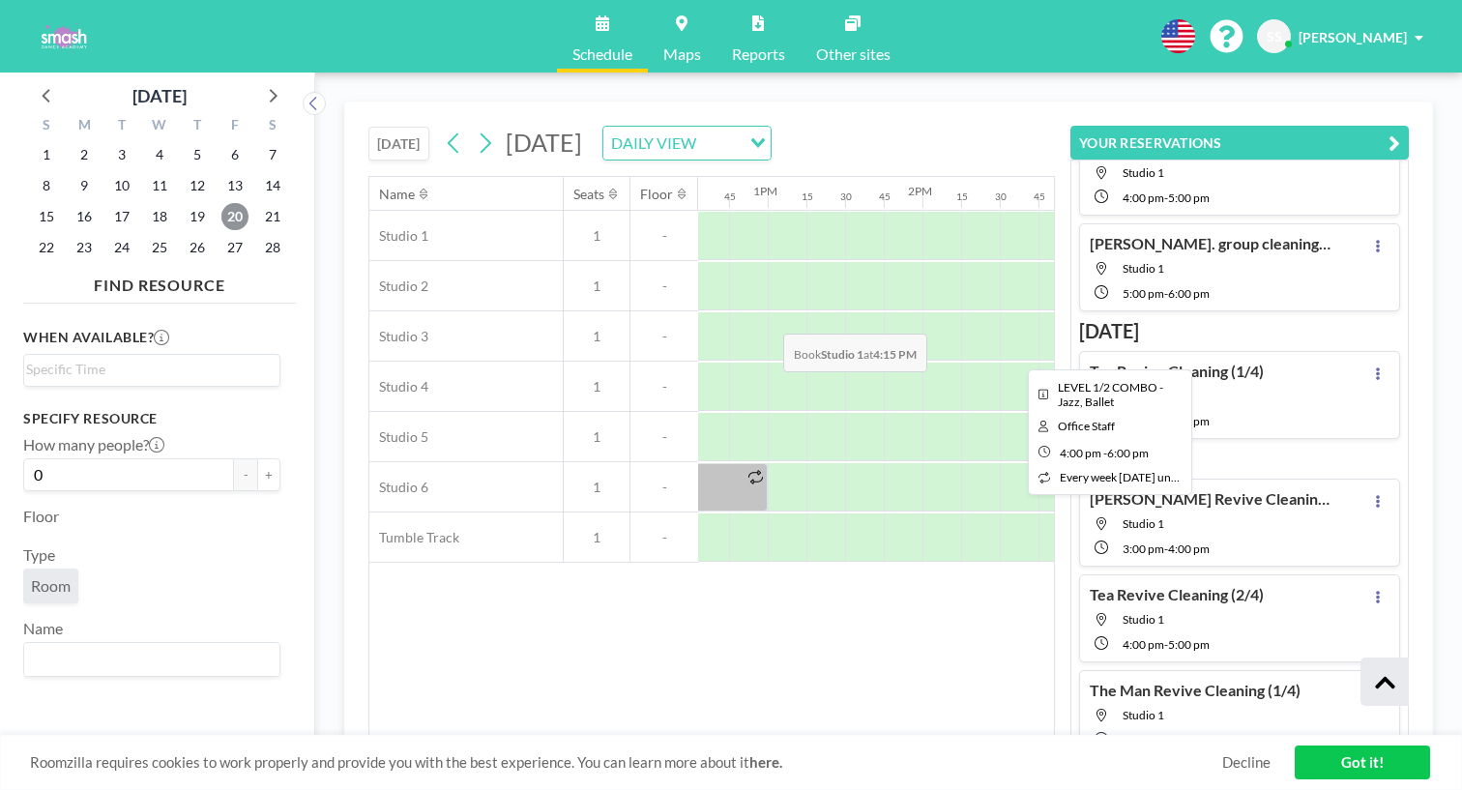
scroll to position [0, 1771]
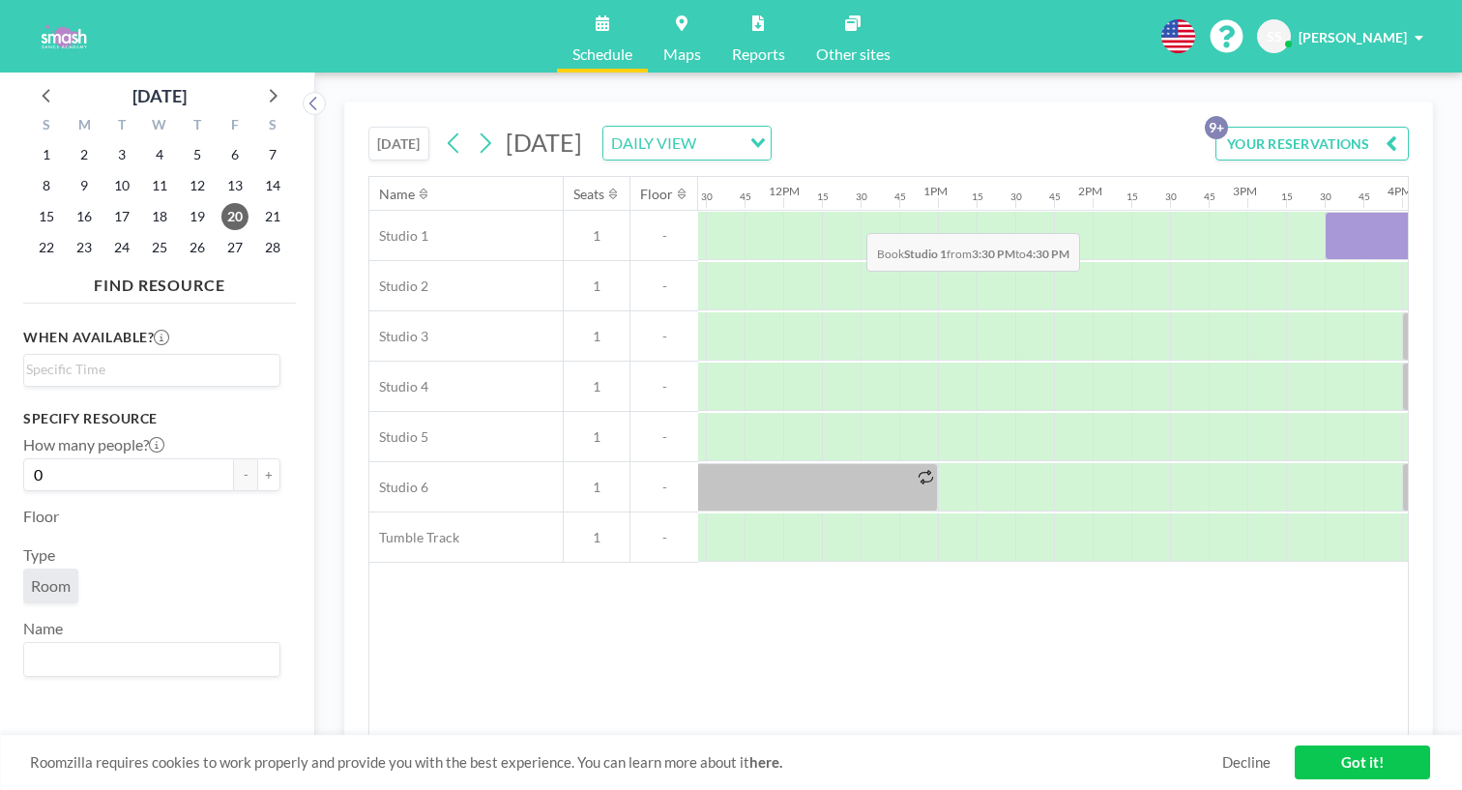
drag, startPoint x: 755, startPoint y: 185, endPoint x: 861, endPoint y: 188, distance: 105.4
click at [1325, 212] on div at bounding box center [1402, 236] width 155 height 48
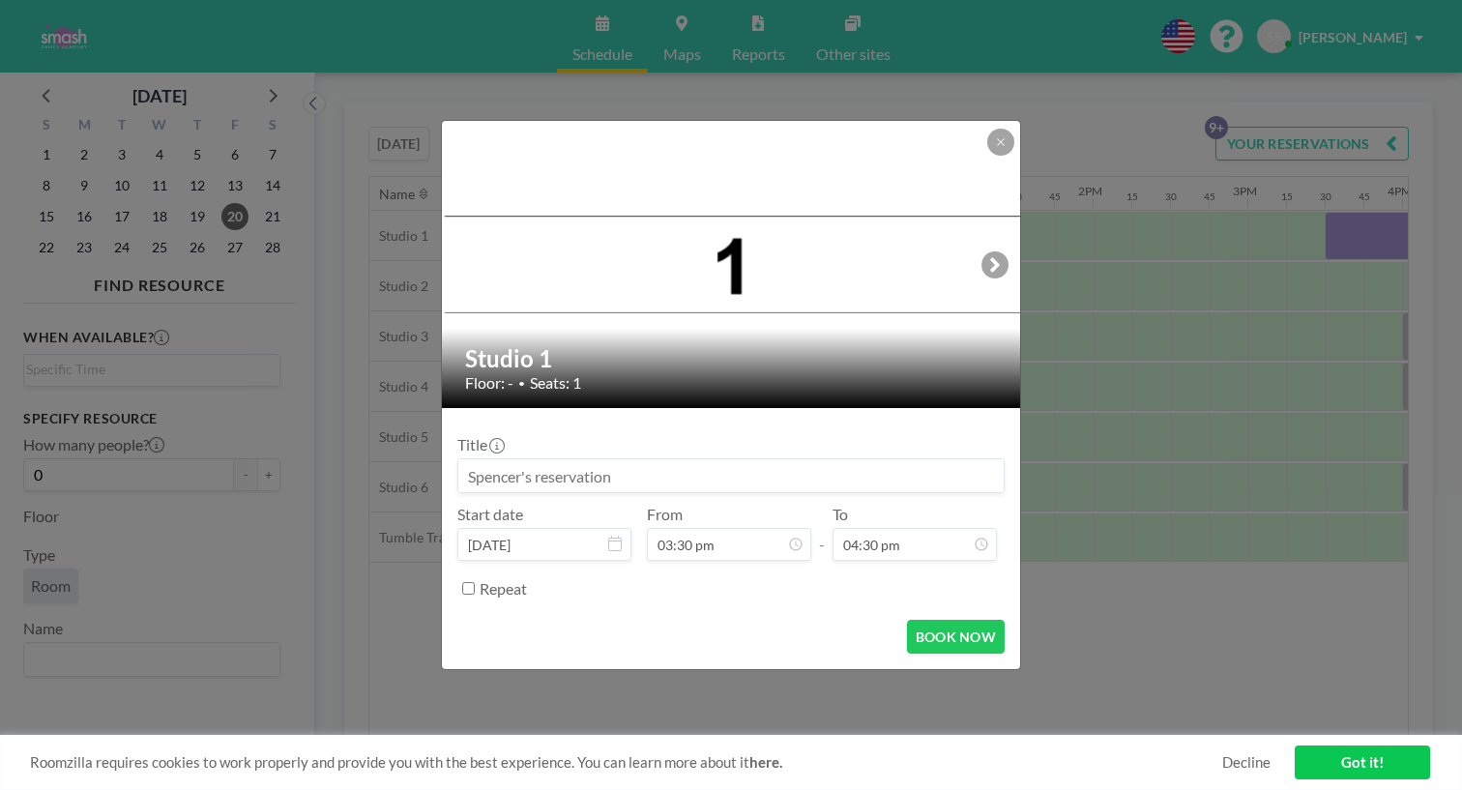
click at [626, 467] on input at bounding box center [730, 475] width 545 height 33
type input "[PERSON_NAME] Revive Cleaning (3/4)"
click at [939, 620] on button "BOOK NOW" at bounding box center [956, 637] width 98 height 34
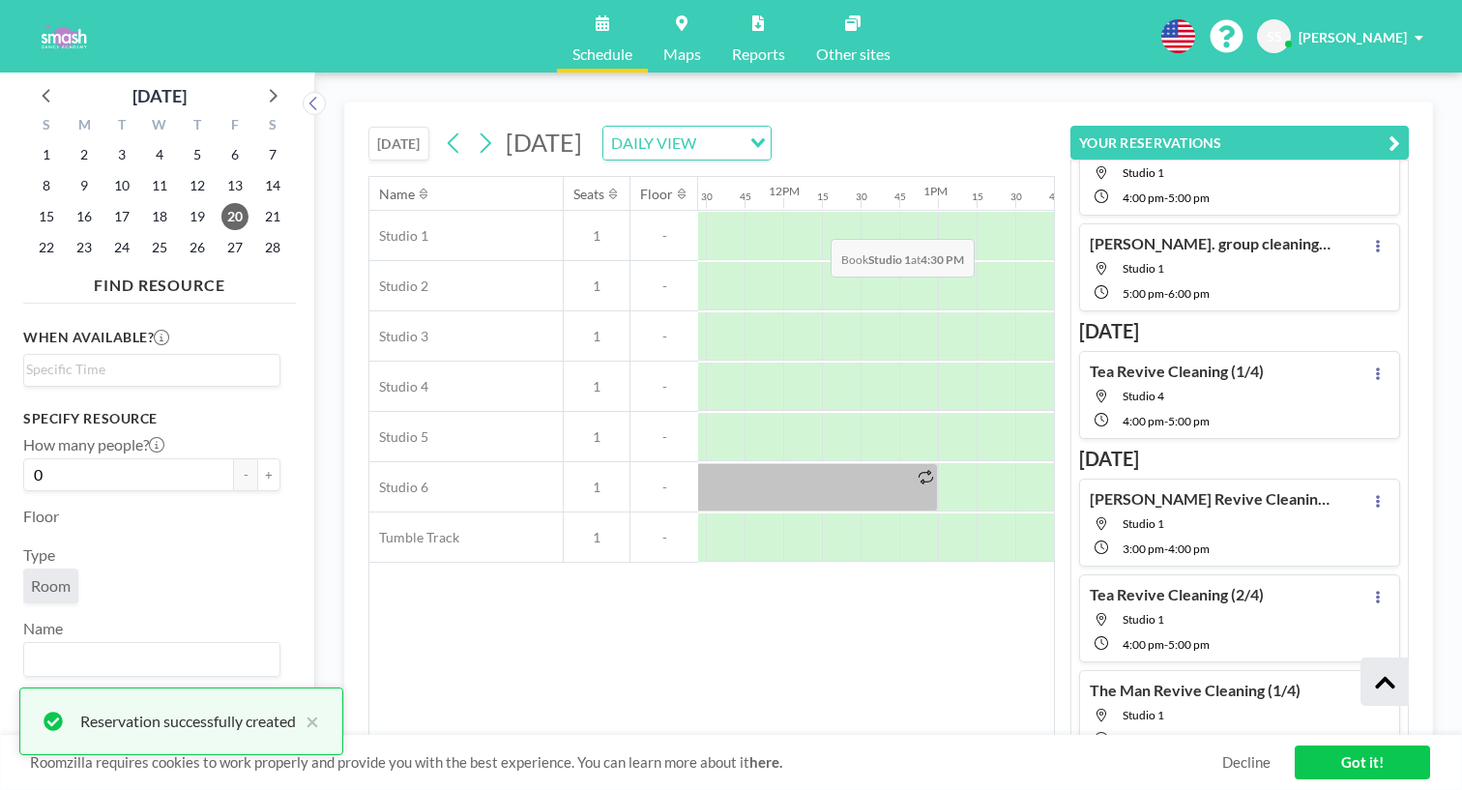
scroll to position [416, 0]
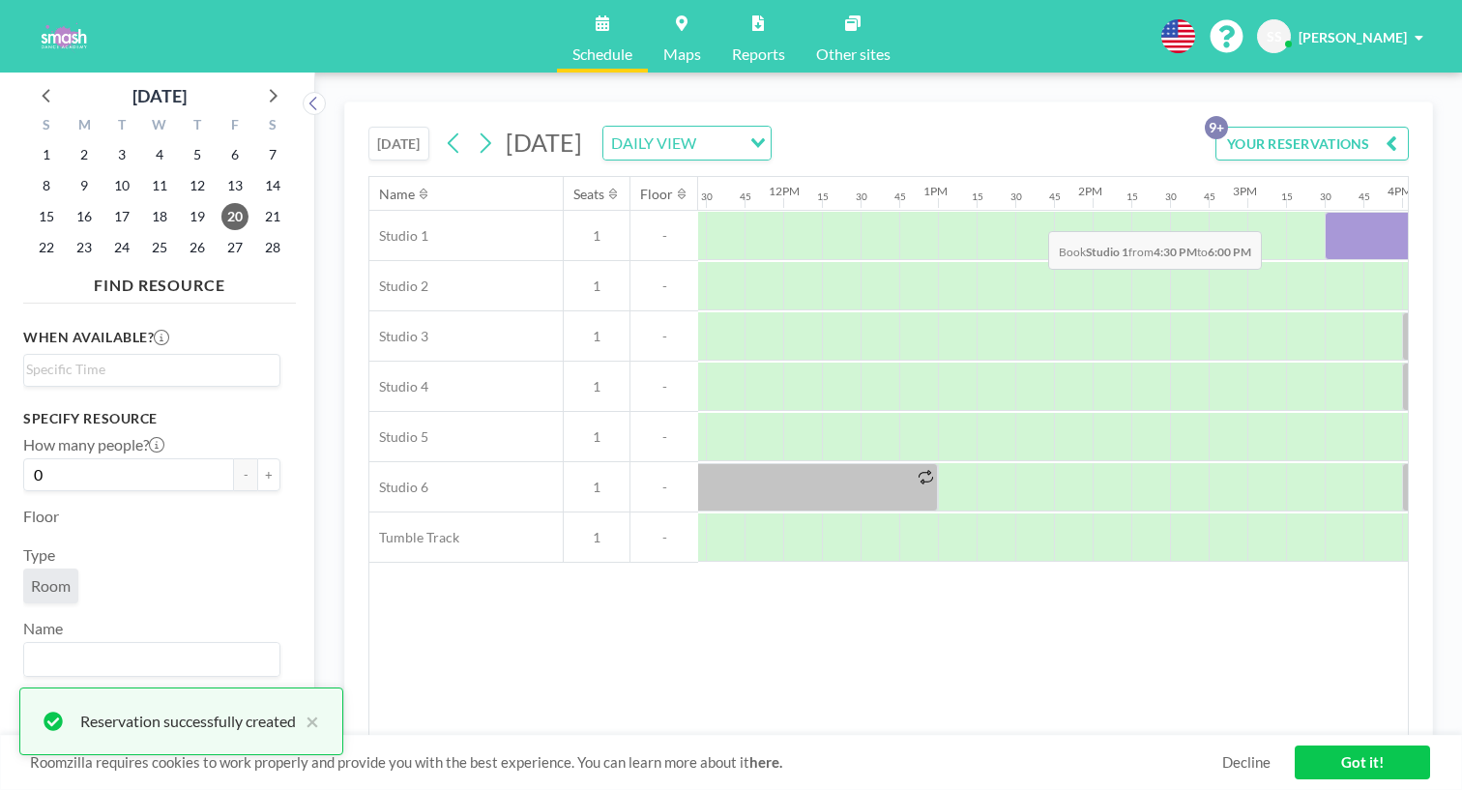
drag, startPoint x: 891, startPoint y: 193, endPoint x: 1042, endPoint y: 186, distance: 152.0
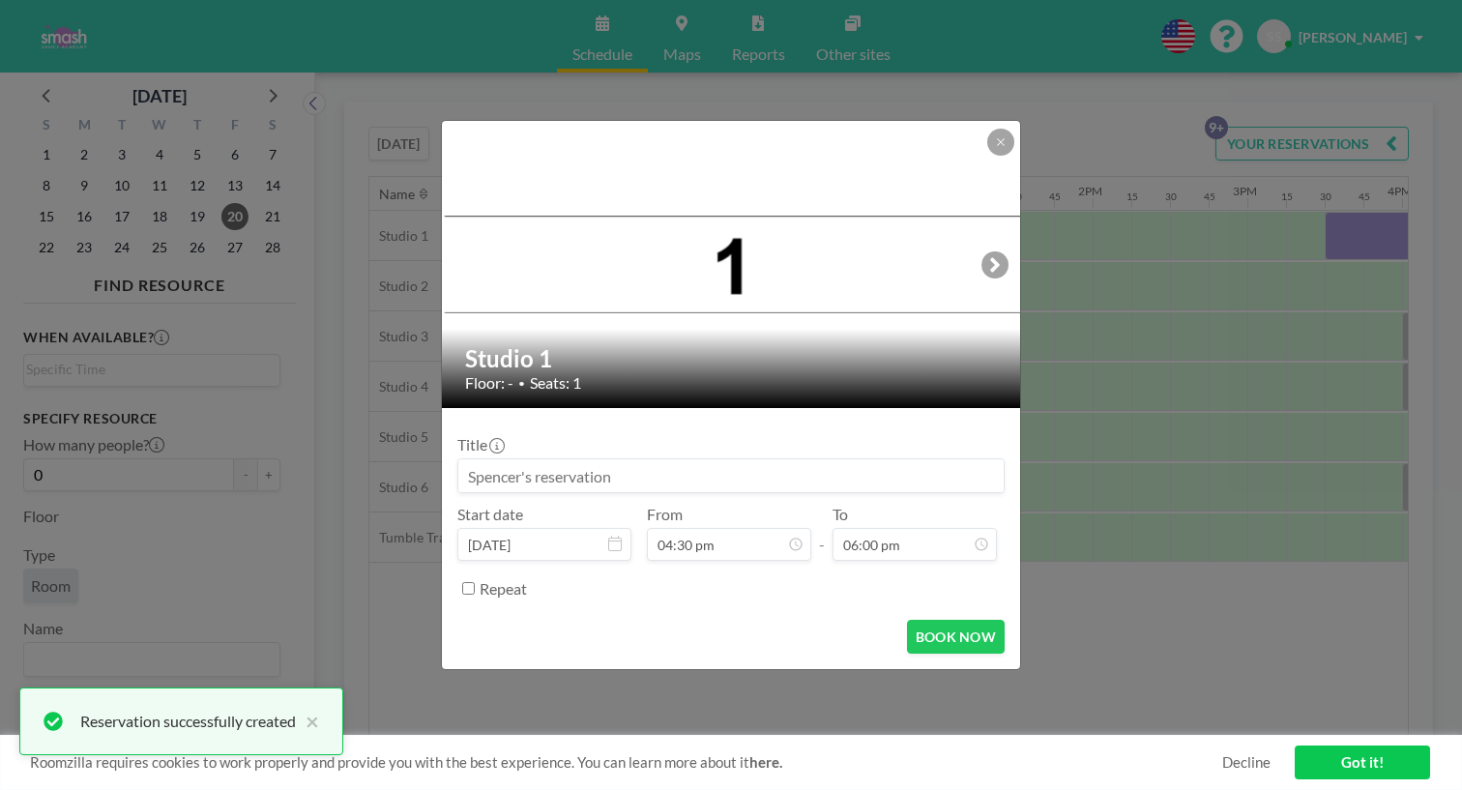
click at [650, 462] on input at bounding box center [730, 475] width 545 height 33
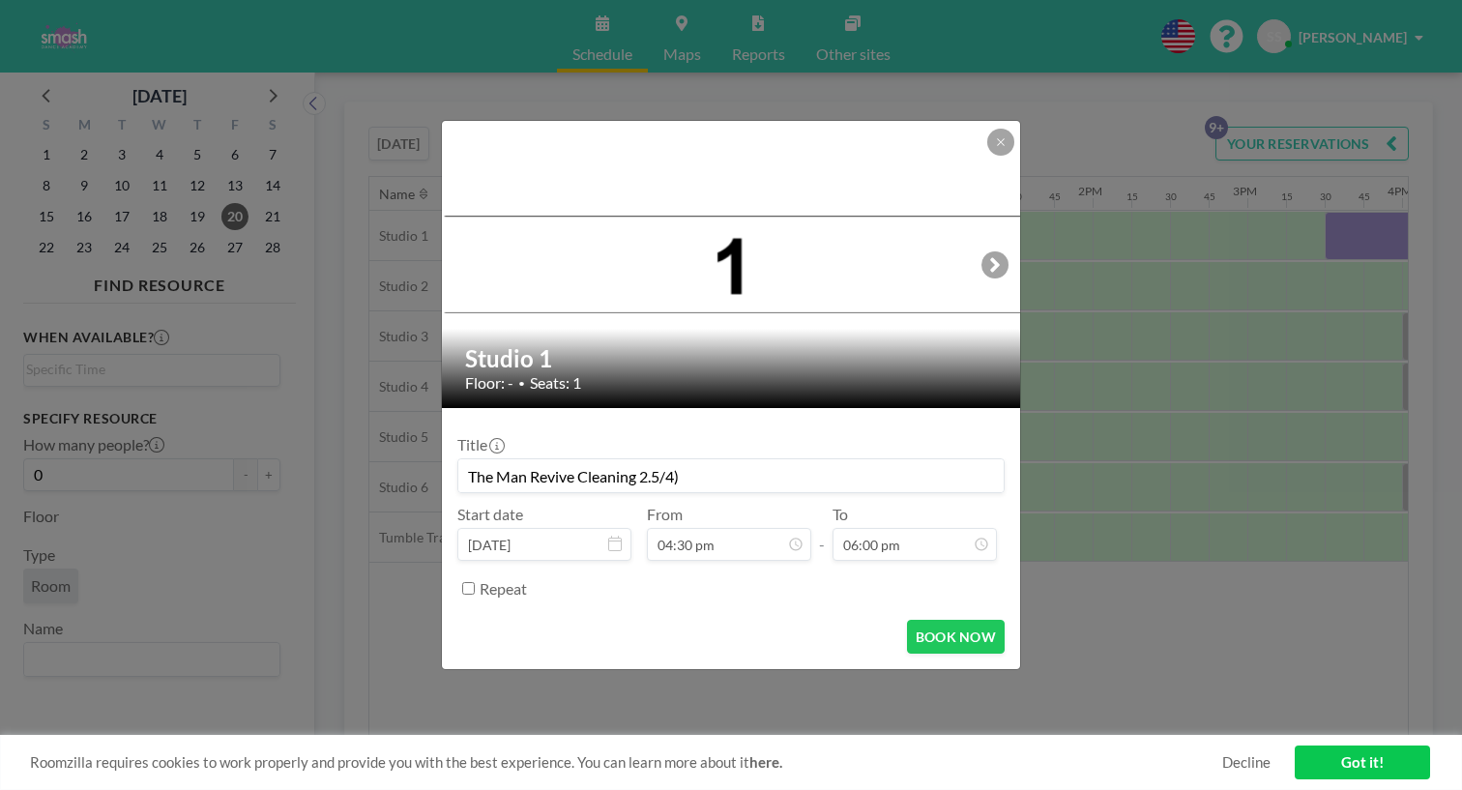
scroll to position [1978, 0]
click at [659, 459] on input "The Man Revive Cleaning 2.5/4)" at bounding box center [730, 475] width 545 height 33
type input "The Man Revive Cleaning (2.5/4)"
click at [923, 620] on button "BOOK NOW" at bounding box center [956, 637] width 98 height 34
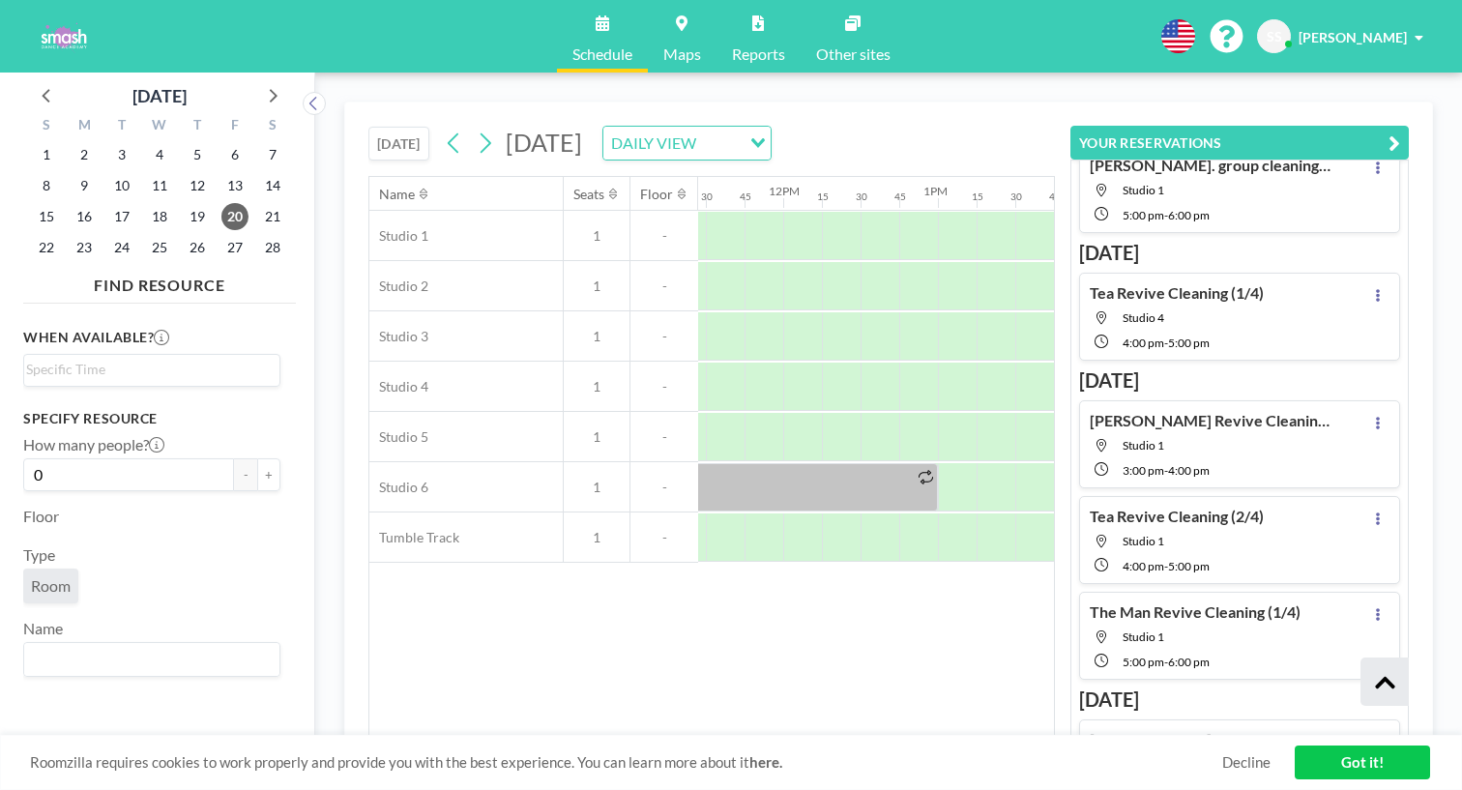
scroll to position [493, 0]
click at [108, 234] on span "24" at bounding box center [121, 247] width 27 height 27
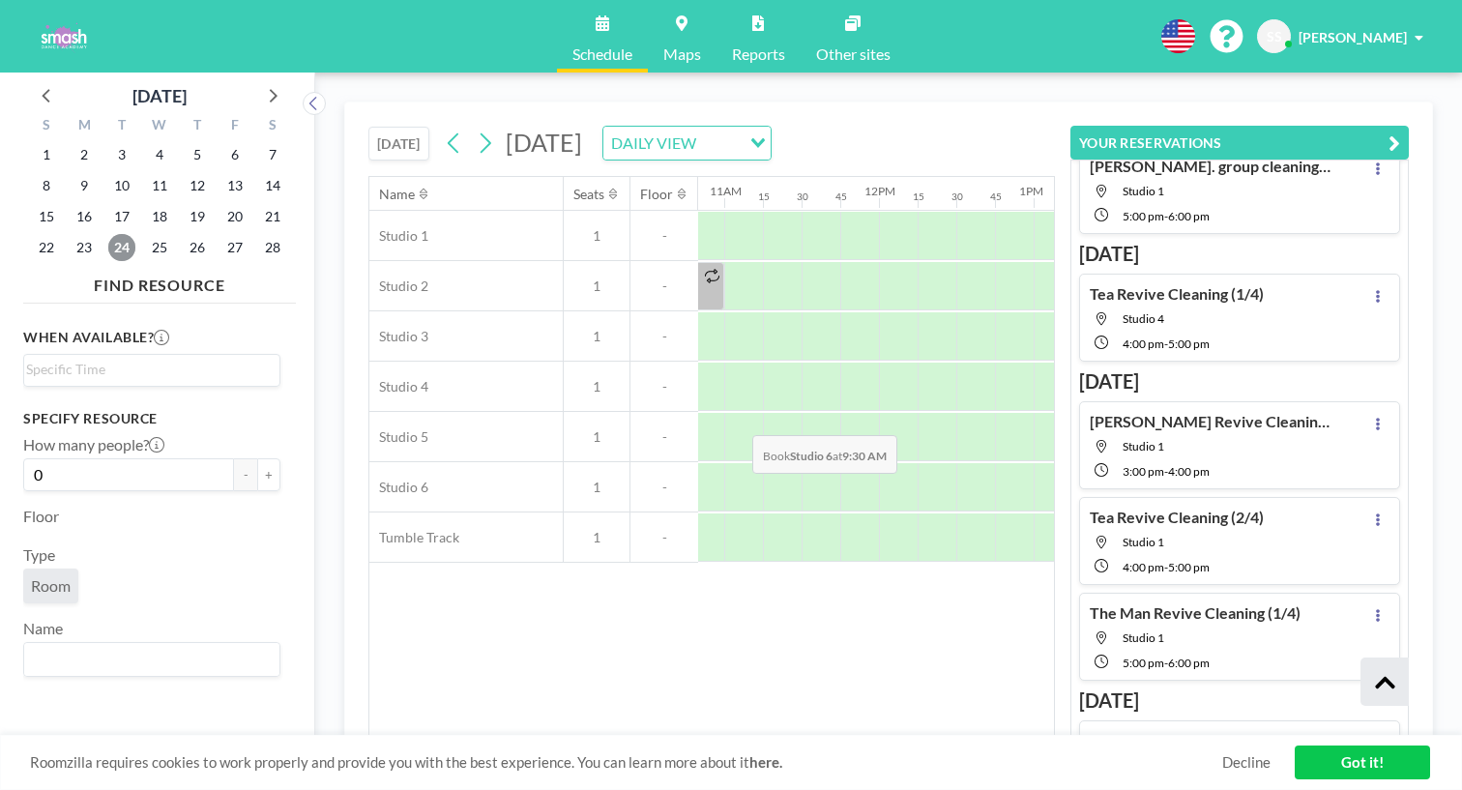
scroll to position [0, 1752]
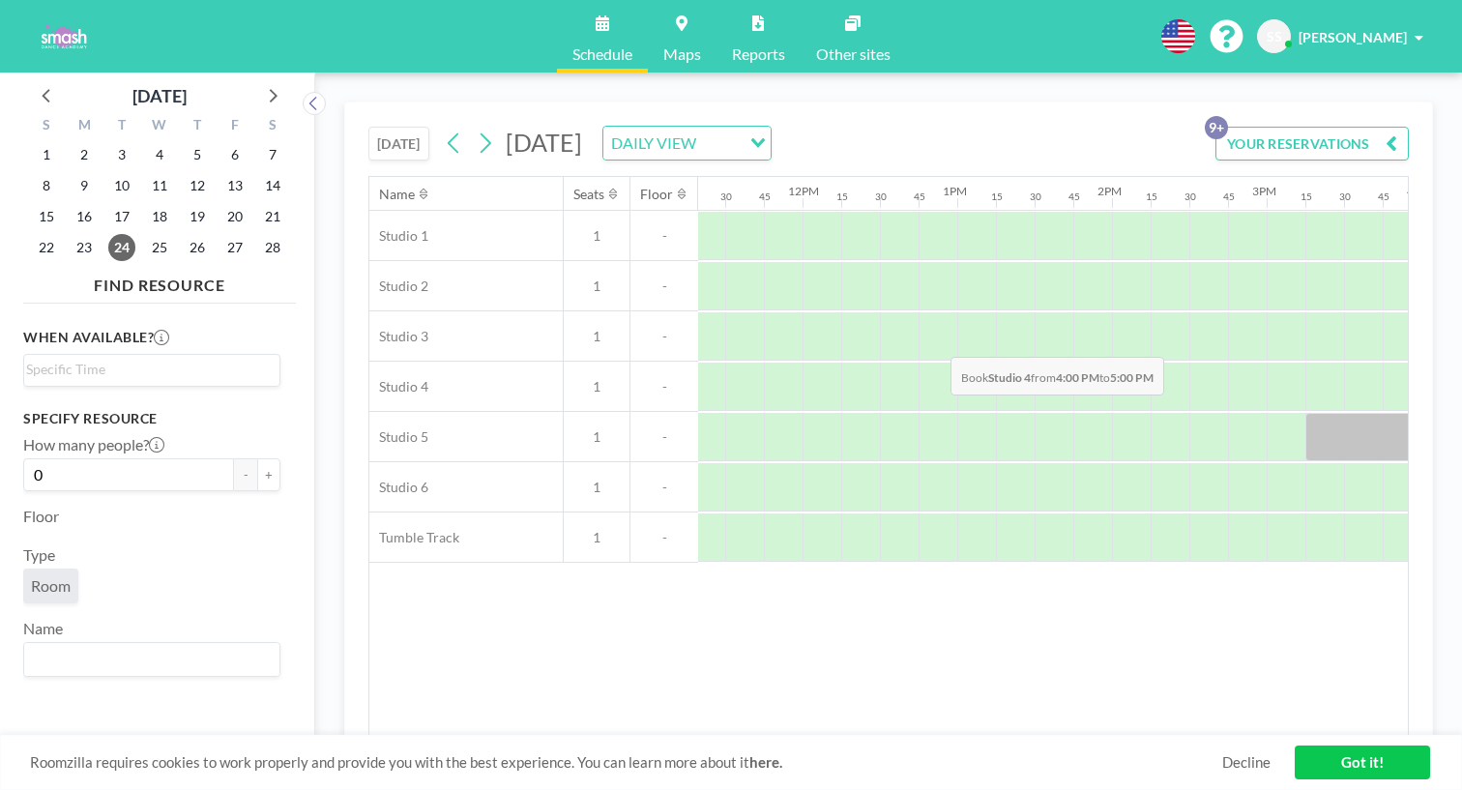
drag, startPoint x: 829, startPoint y: 314, endPoint x: 945, endPoint y: 311, distance: 116.1
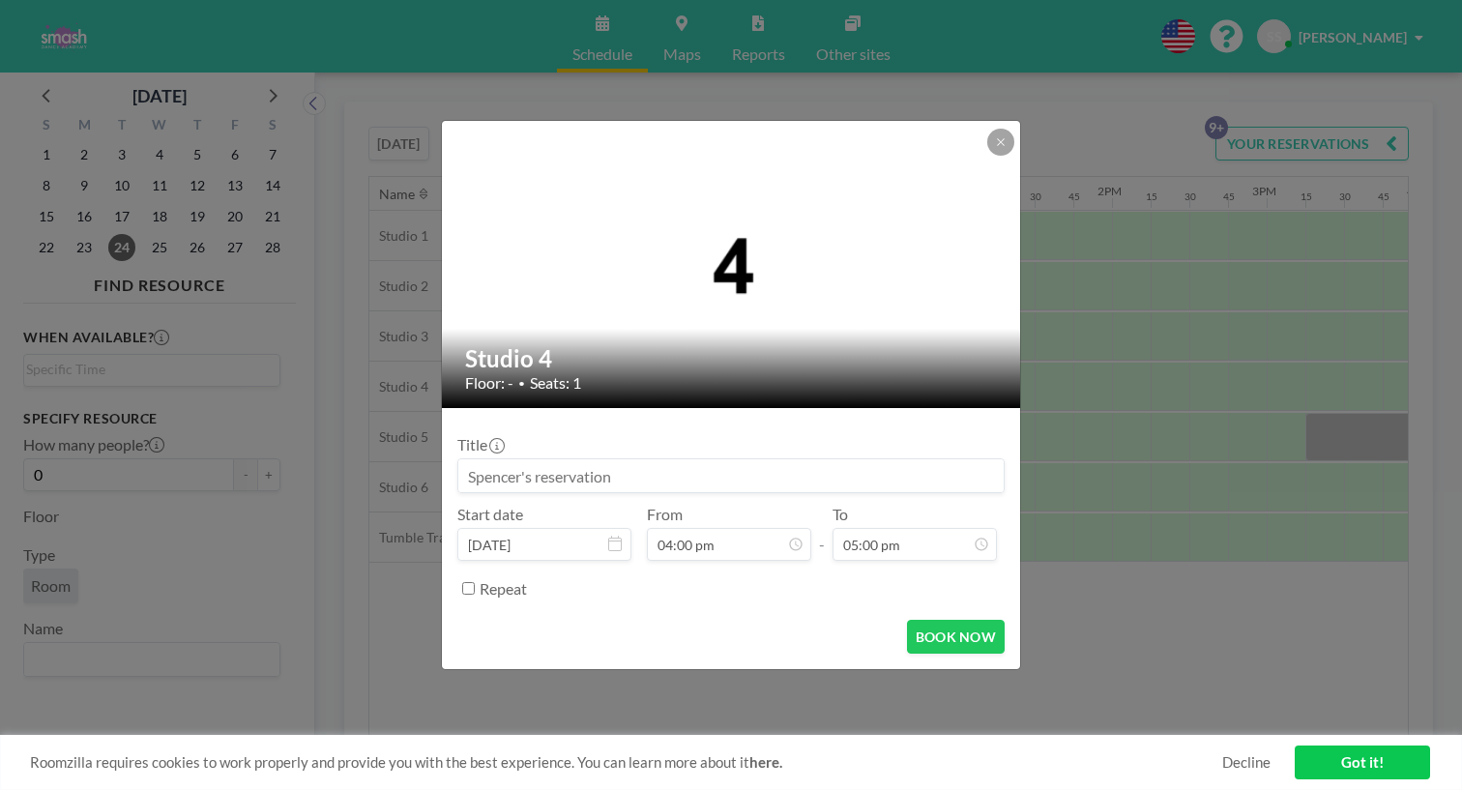
click at [775, 460] on input at bounding box center [730, 475] width 545 height 33
type input "a"
type input "[PERSON_NAME] Revive Cleaning (4/4)"
click at [914, 620] on button "BOOK NOW" at bounding box center [956, 637] width 98 height 34
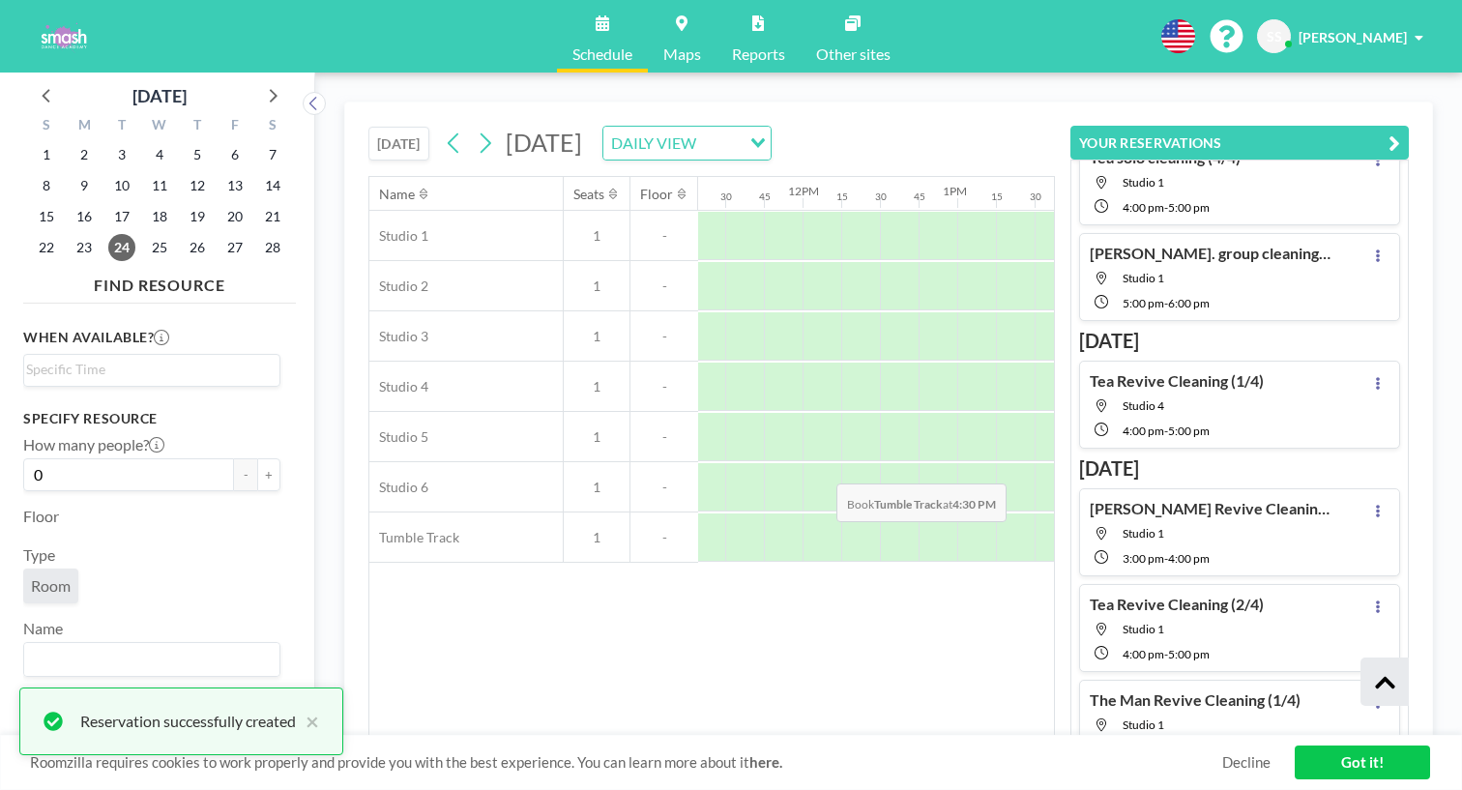
scroll to position [416, 0]
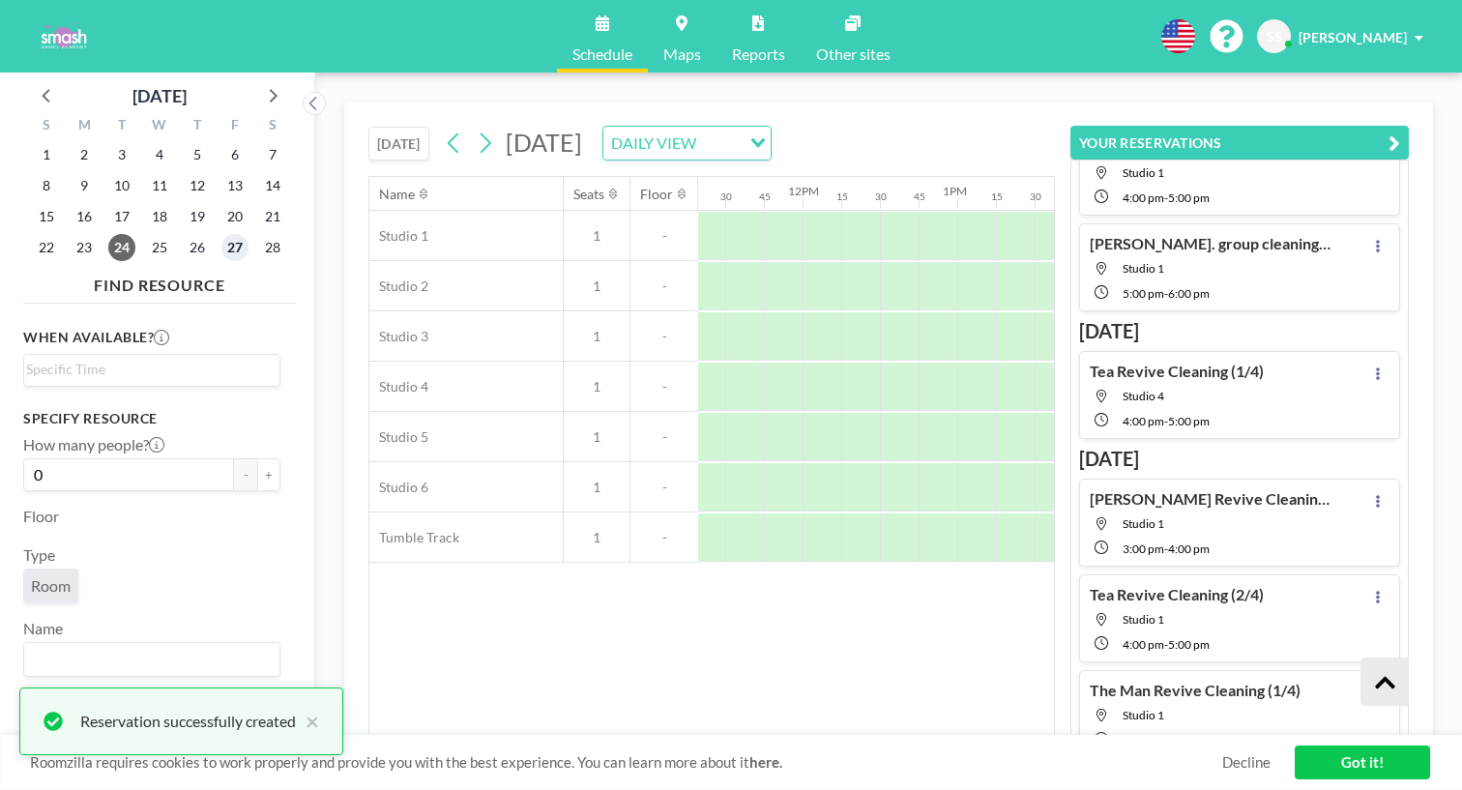
click at [221, 234] on span "27" at bounding box center [234, 247] width 27 height 27
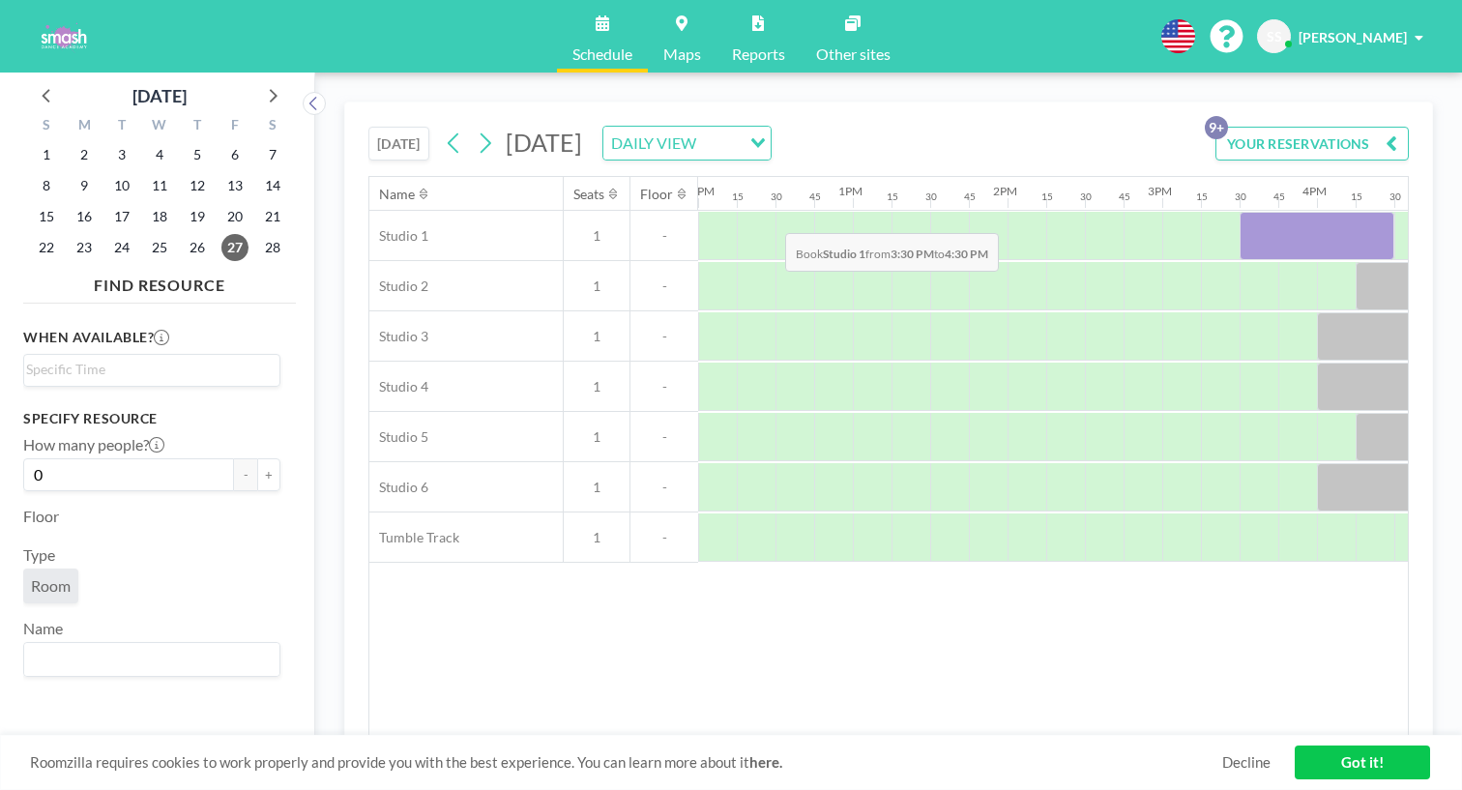
drag, startPoint x: 671, startPoint y: 188, endPoint x: 778, endPoint y: 188, distance: 107.3
click at [1240, 212] on div at bounding box center [1317, 236] width 155 height 48
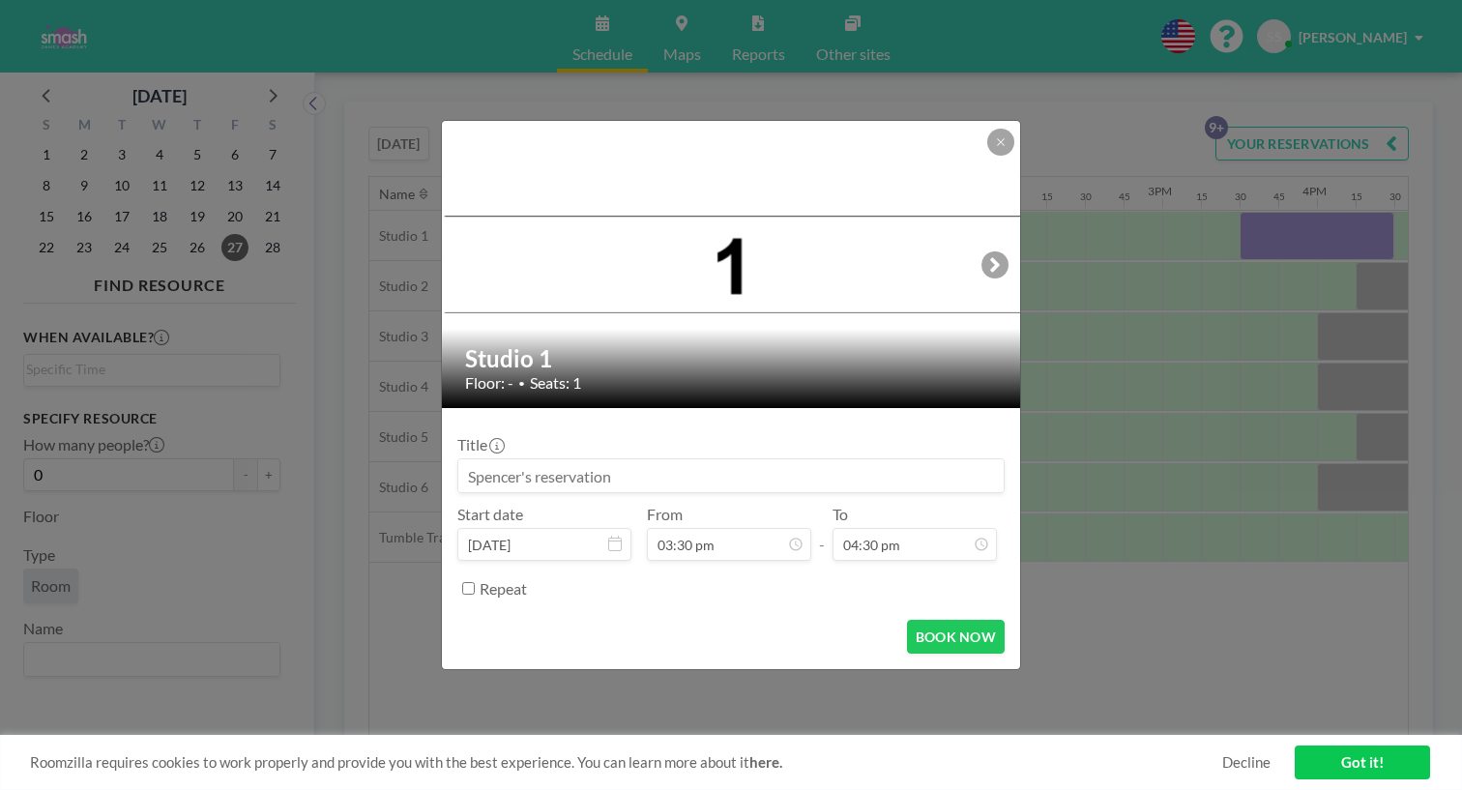
click at [629, 465] on input at bounding box center [730, 475] width 545 height 33
type input "t"
type input "Tea Revive Cleaning (4/4)"
click at [907, 620] on button "BOOK NOW" at bounding box center [956, 637] width 98 height 34
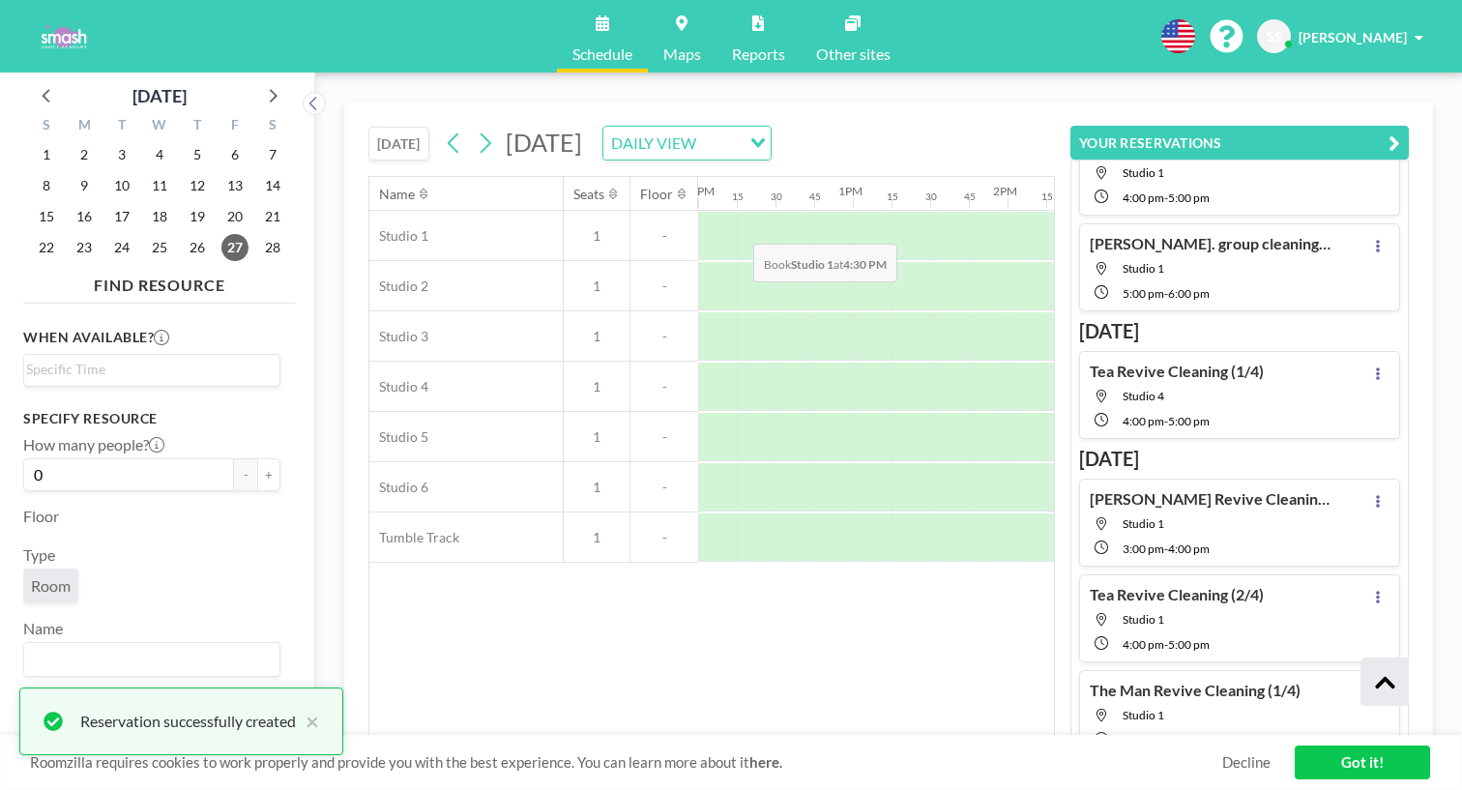
scroll to position [416, 0]
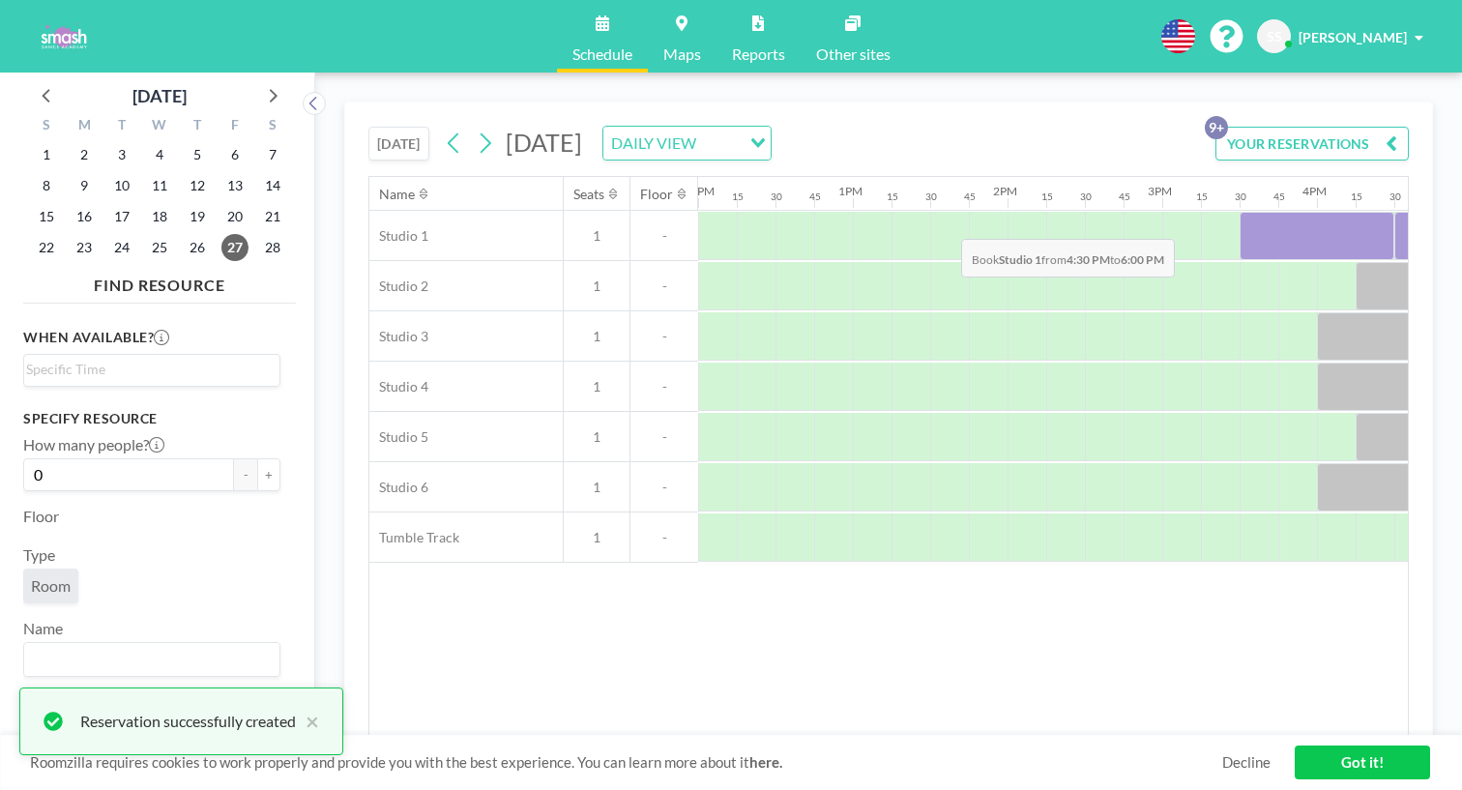
drag, startPoint x: 806, startPoint y: 194, endPoint x: 955, endPoint y: 193, distance: 148.9
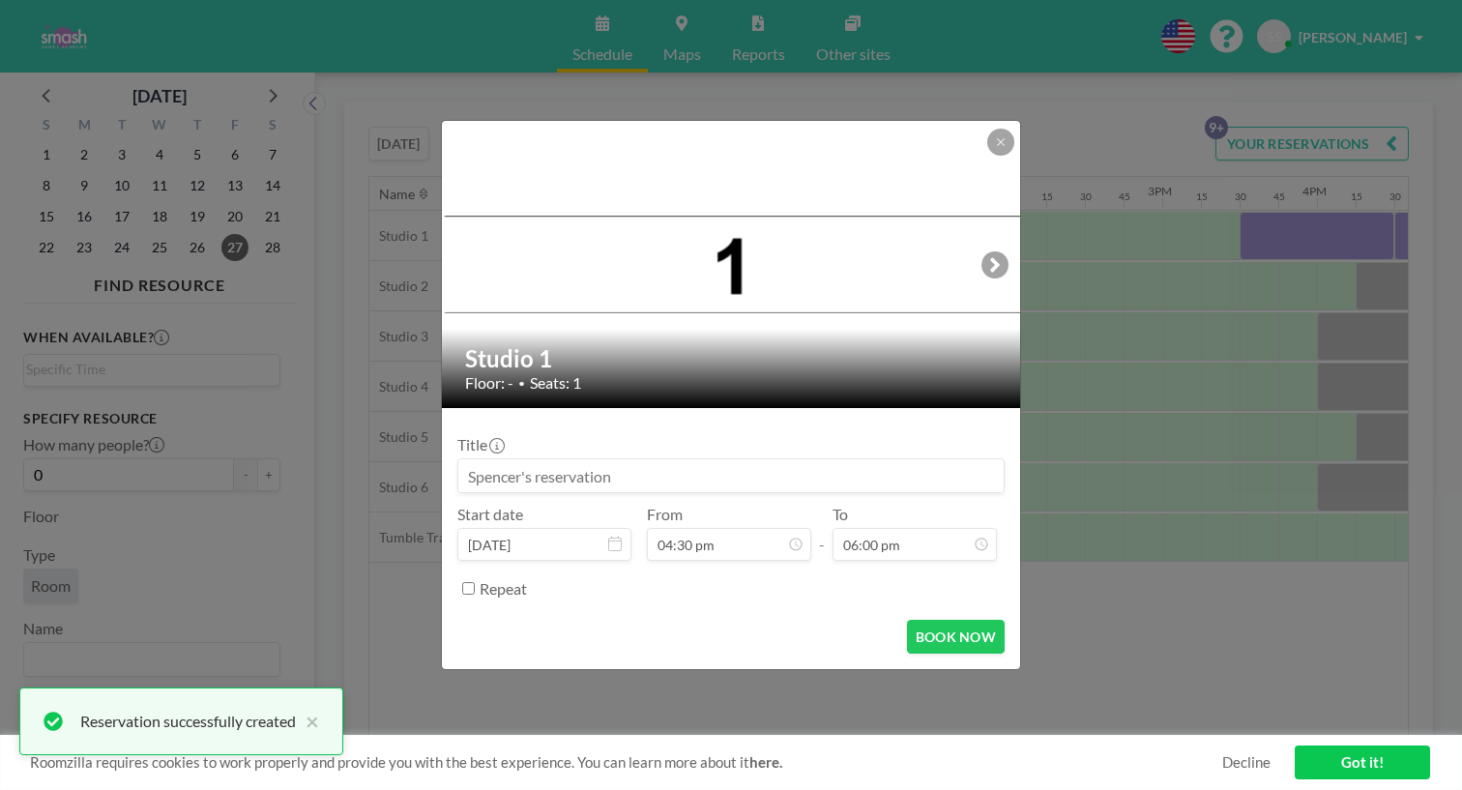
click at [737, 459] on input at bounding box center [730, 475] width 545 height 33
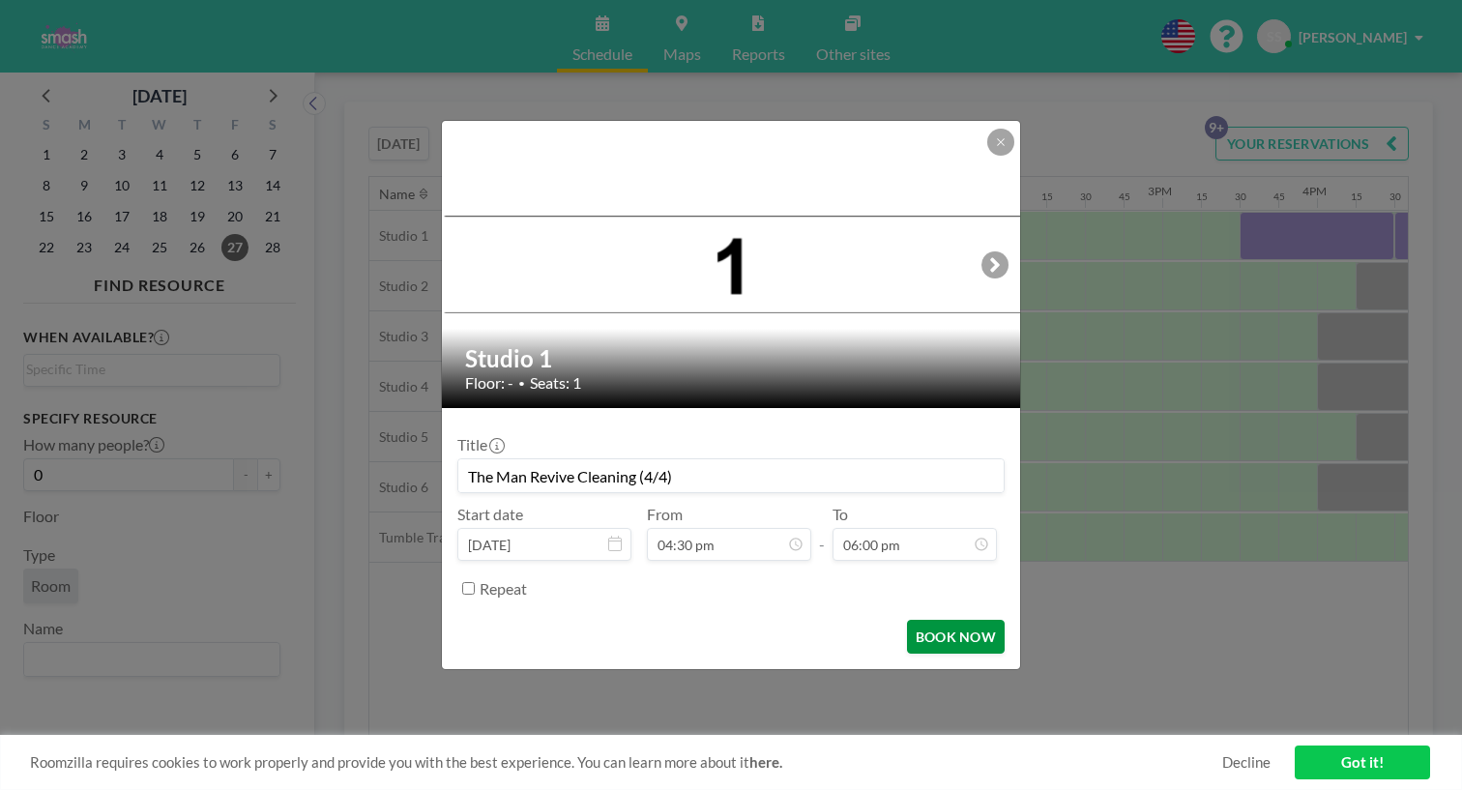
type input "The Man Revive Cleaning (4/4)"
click at [927, 620] on button "BOOK NOW" at bounding box center [956, 637] width 98 height 34
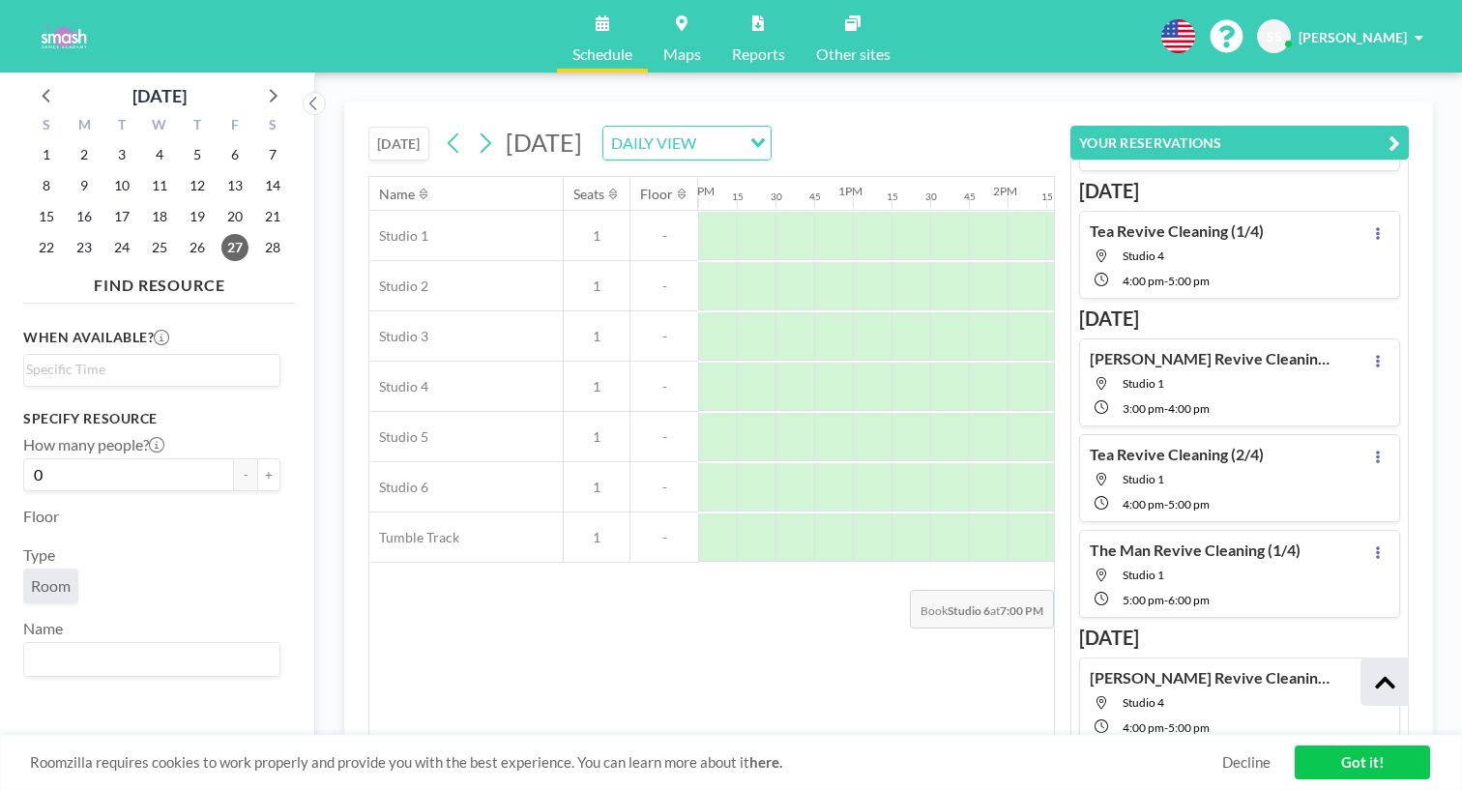
scroll to position [493, 0]
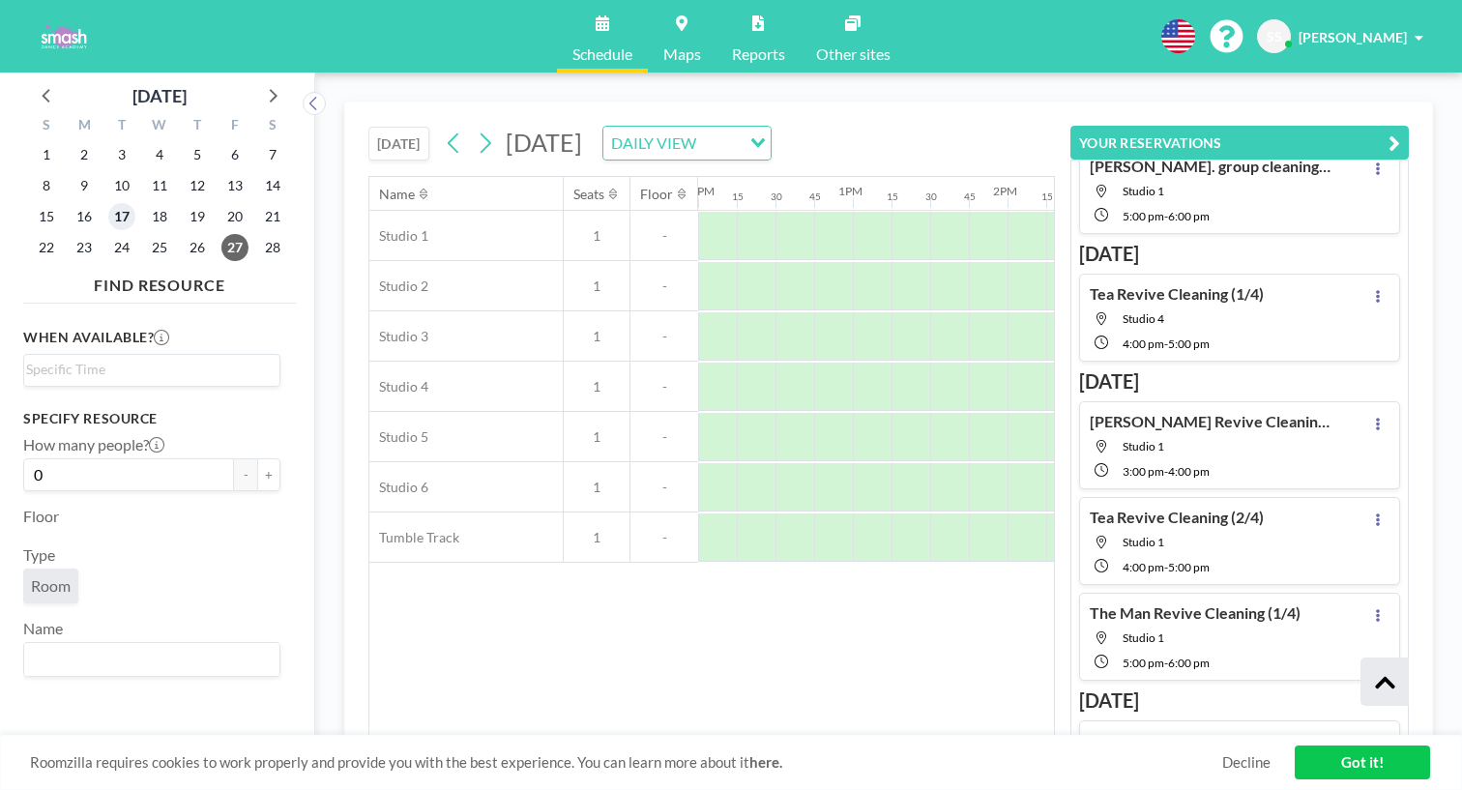
click at [108, 203] on span "17" at bounding box center [121, 216] width 27 height 27
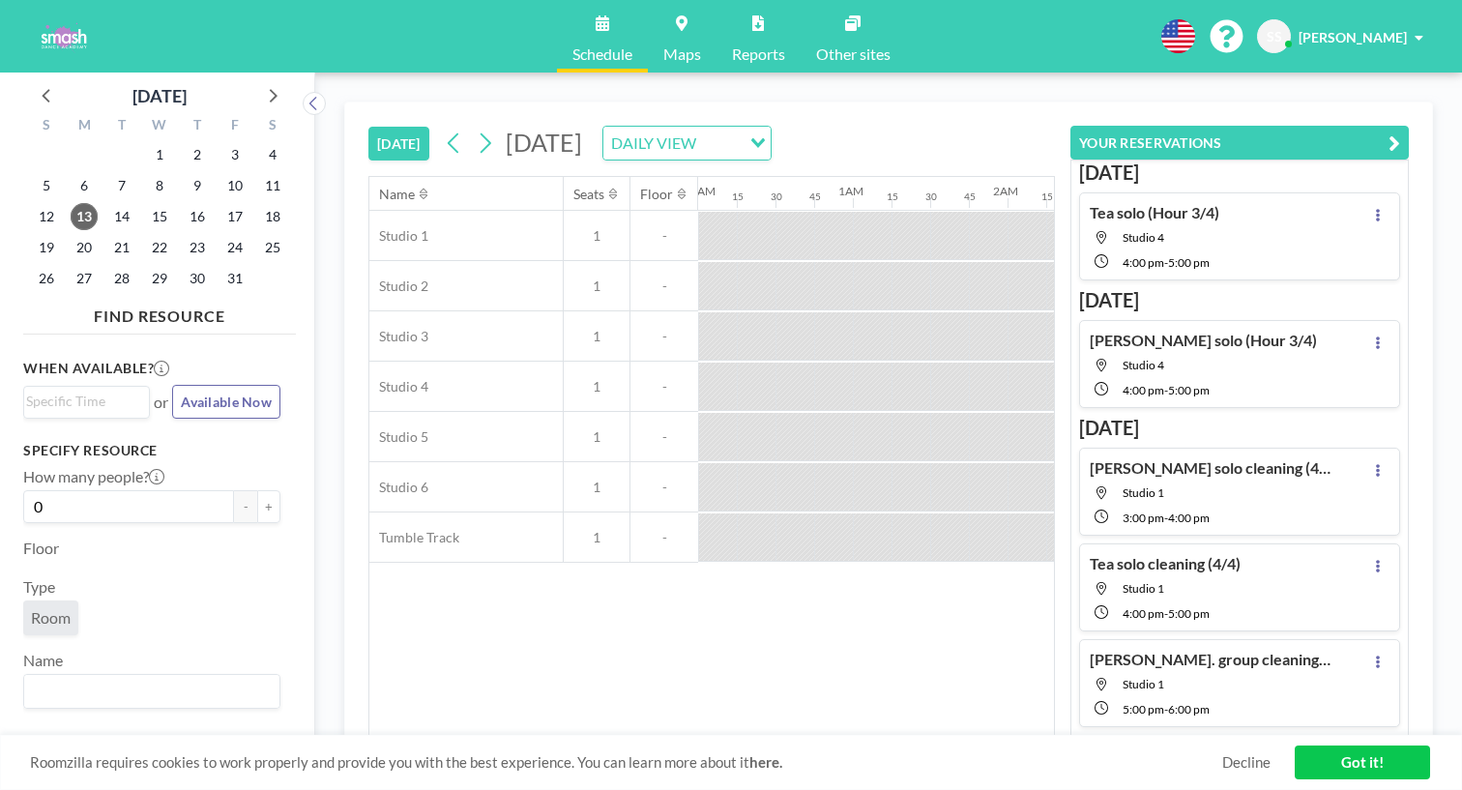
scroll to position [0, 1163]
